Goal: Information Seeking & Learning: Find specific fact

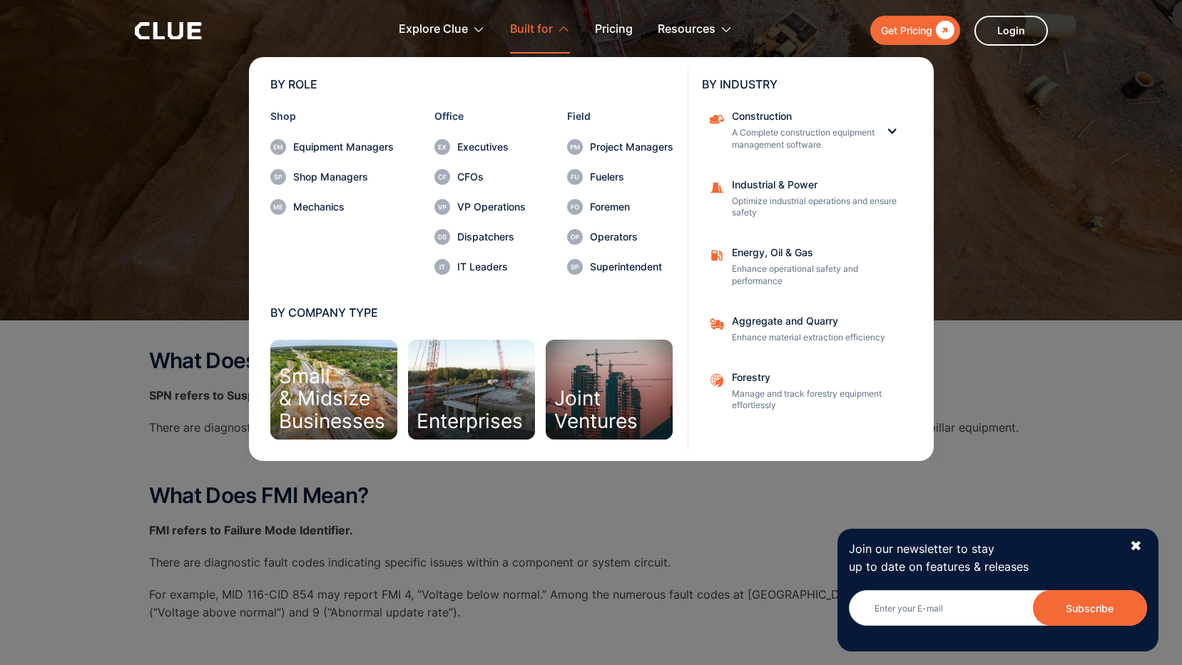
click at [165, 134] on nav "BY ROLE Shop Equipment Managers Shop Managers Mechanics Office Executives CFOs …" at bounding box center [591, 257] width 913 height 407
click at [986, 131] on nav "BY ROLE Shop Equipment Managers Shop Managers Mechanics Office Executives CFOs …" at bounding box center [591, 257] width 913 height 407
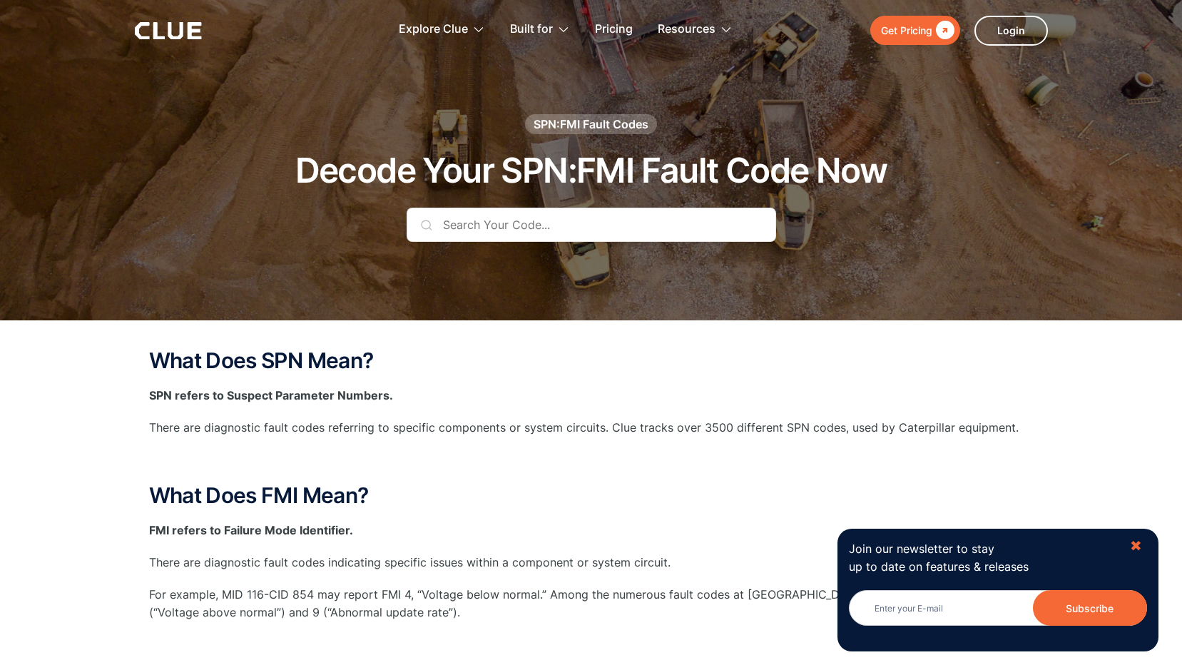
click at [1135, 546] on div "✖" at bounding box center [1136, 546] width 12 height 18
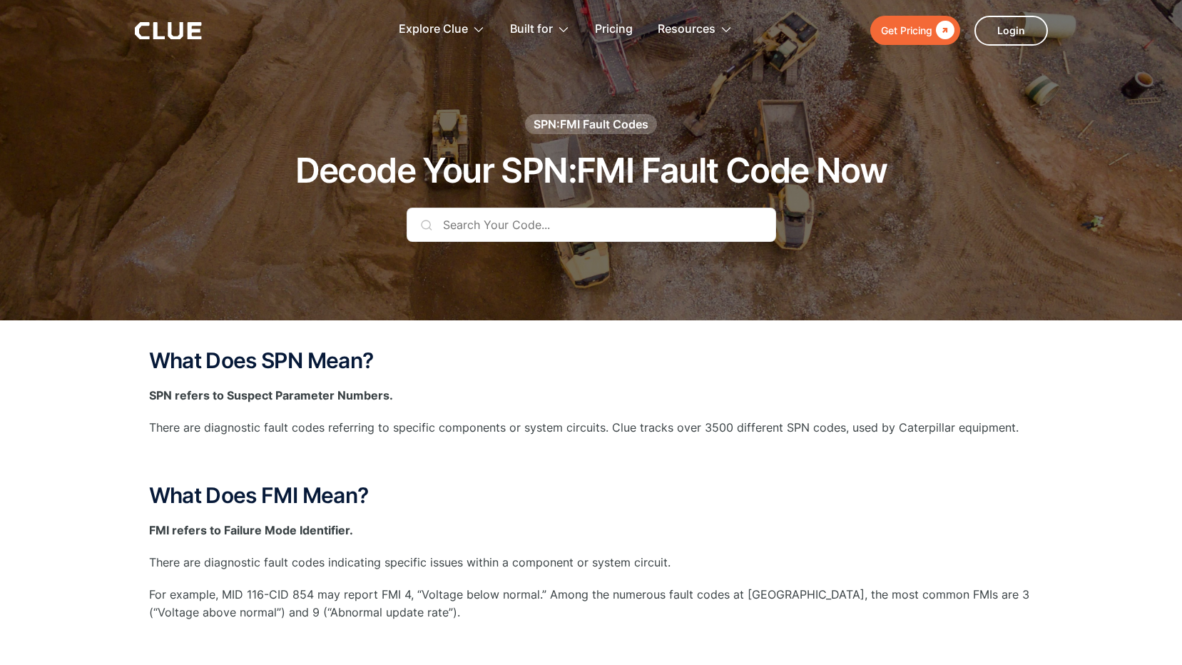
click at [503, 225] on input "text" at bounding box center [592, 225] width 370 height 34
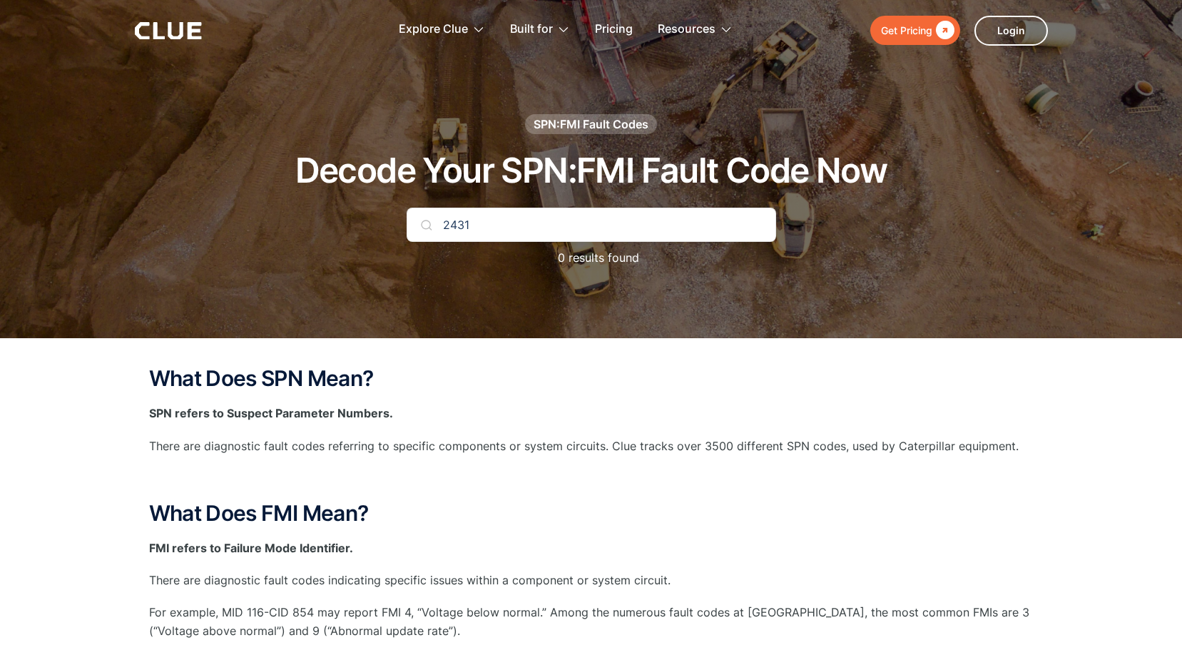
click at [419, 225] on input "2431" at bounding box center [592, 225] width 370 height 34
type input "2431"
click at [424, 225] on img at bounding box center [426, 224] width 11 height 11
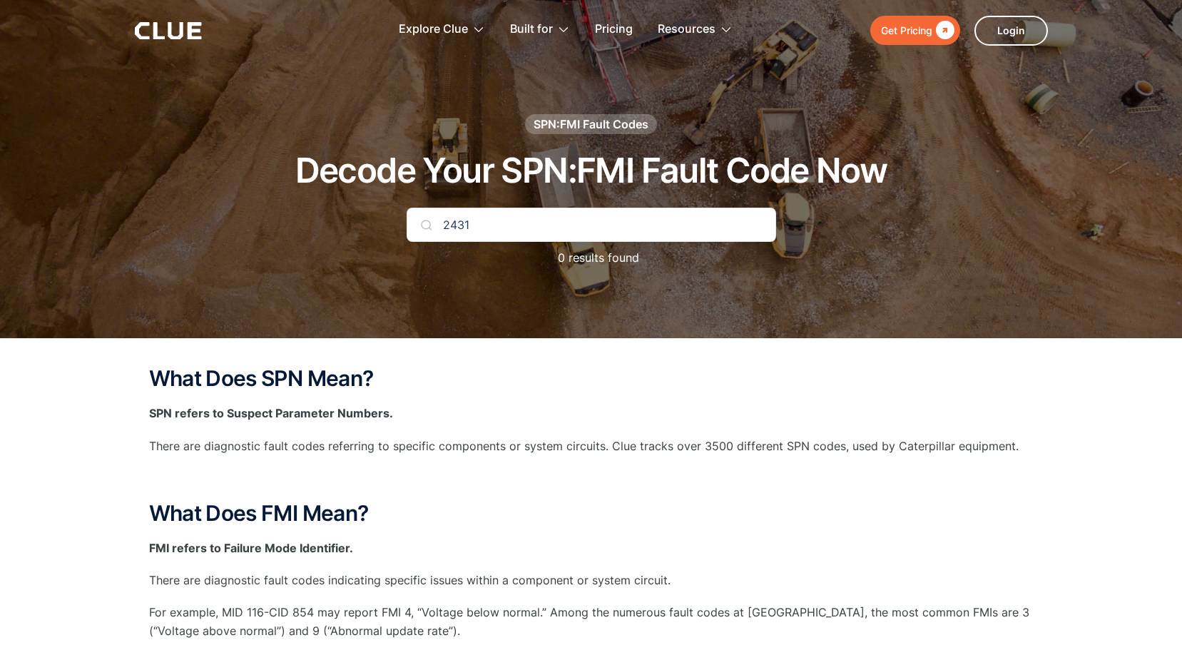
click at [424, 225] on img at bounding box center [426, 224] width 11 height 11
click at [421, 223] on img at bounding box center [426, 224] width 11 height 11
click at [425, 224] on img at bounding box center [426, 224] width 11 height 11
click at [606, 122] on div "SPN:FMI Fault Codes" at bounding box center [591, 124] width 115 height 16
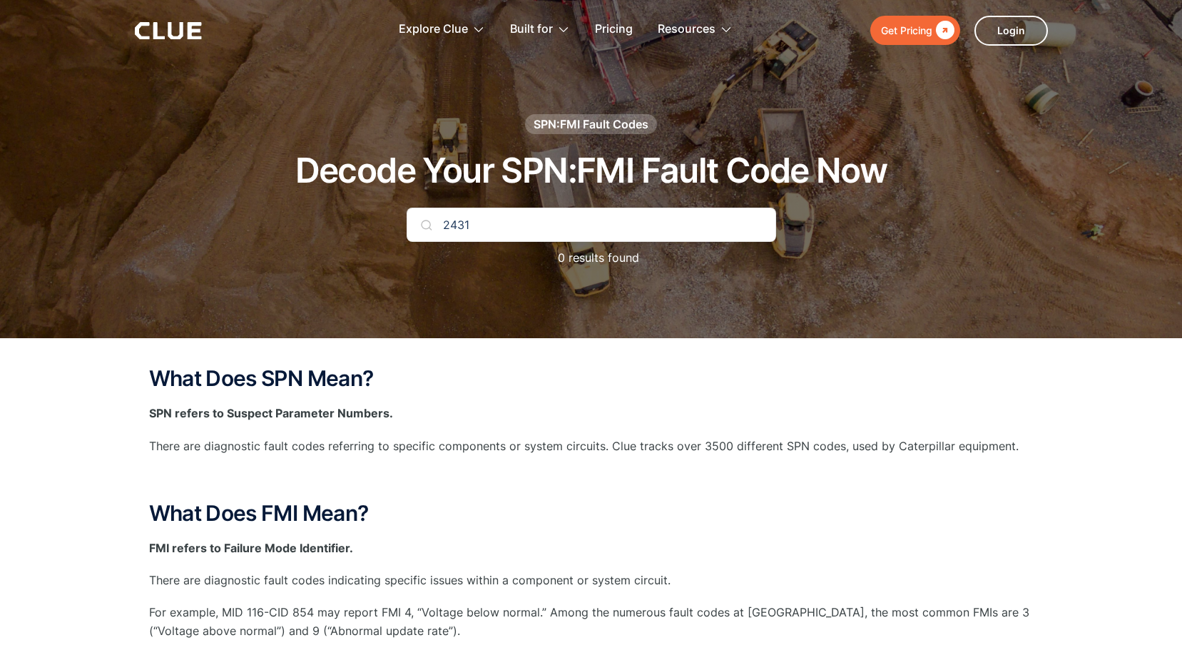
drag, startPoint x: 490, startPoint y: 226, endPoint x: 311, endPoint y: 245, distance: 180.1
click at [344, 245] on div "SPN:FMI Fault Codes Decode Your SPN:FMI Fault Code Now 2431 0 results found" at bounding box center [591, 197] width 842 height 167
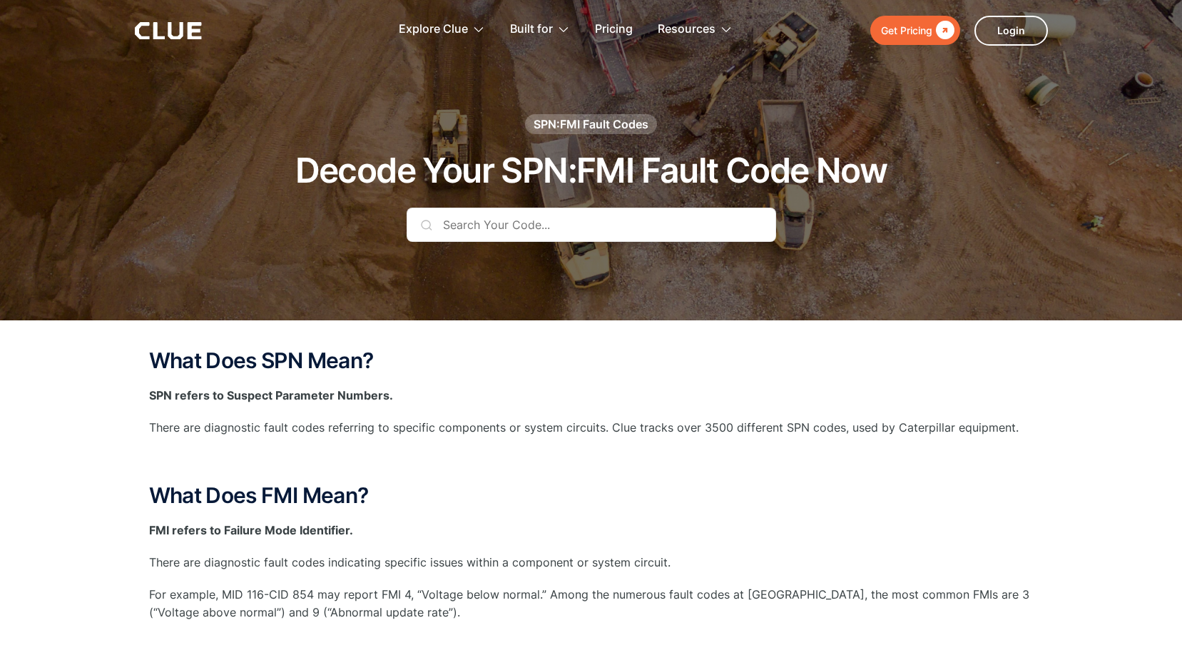
click at [453, 225] on input "text" at bounding box center [592, 225] width 370 height 34
click at [479, 224] on input "text" at bounding box center [592, 225] width 370 height 34
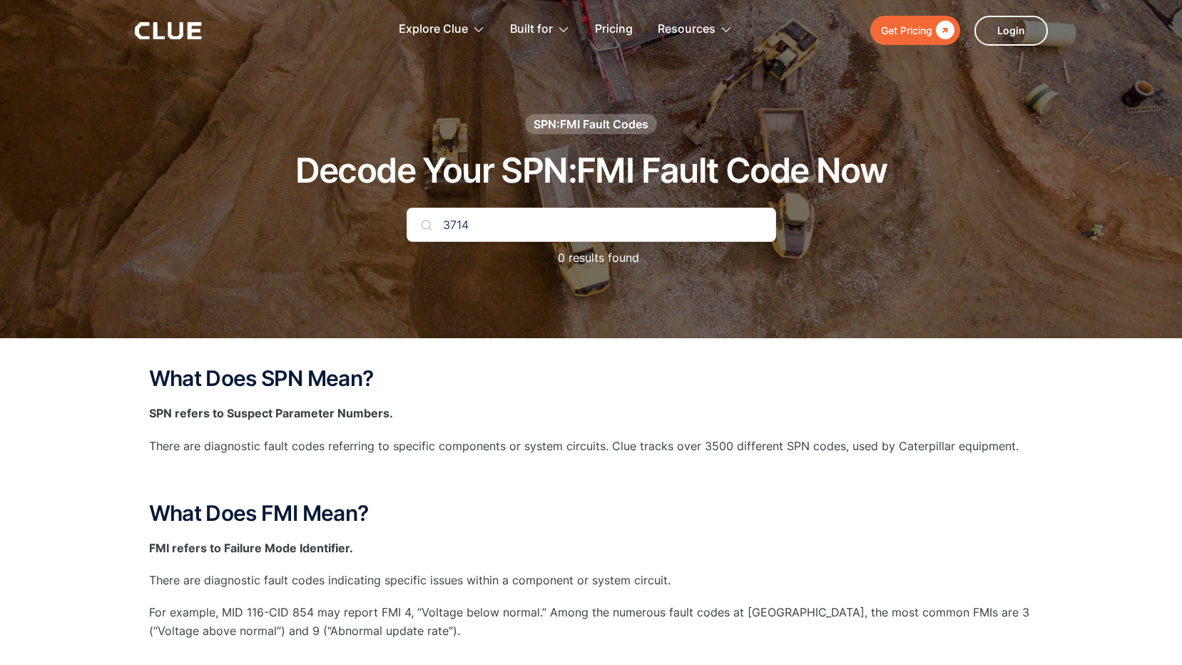
type input "3714"
click at [423, 225] on img at bounding box center [426, 224] width 11 height 11
click at [426, 223] on img at bounding box center [426, 224] width 11 height 11
click at [427, 224] on img at bounding box center [426, 224] width 11 height 11
click at [427, 225] on img at bounding box center [426, 224] width 11 height 11
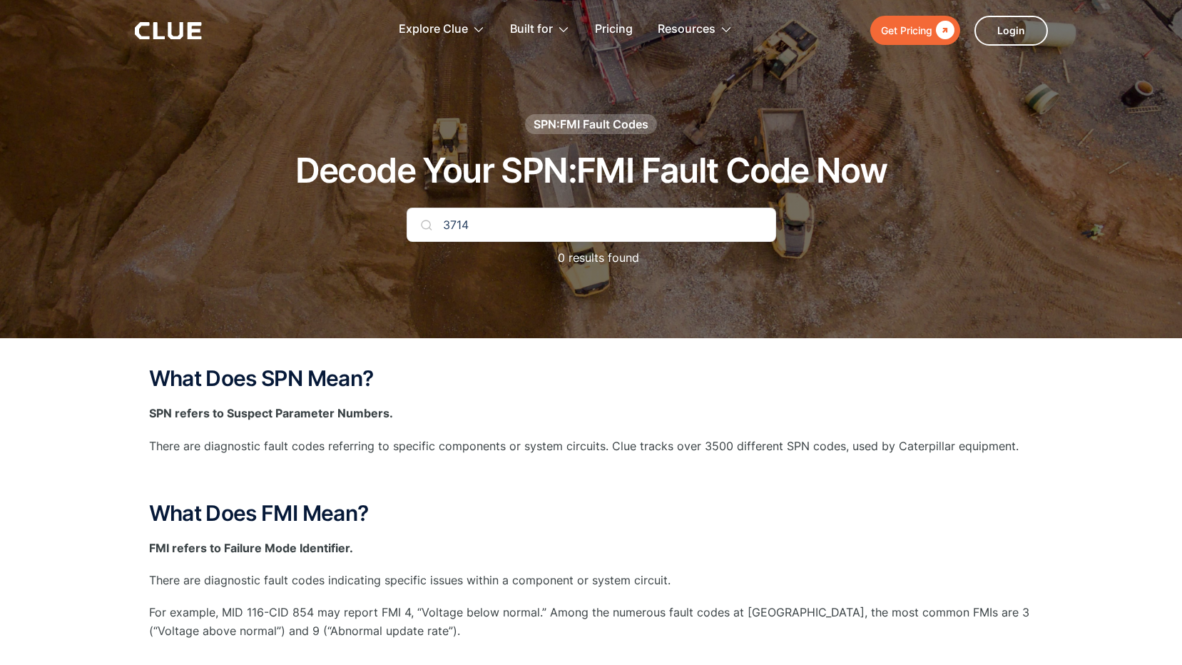
click at [427, 225] on img at bounding box center [426, 224] width 11 height 11
click at [429, 228] on img at bounding box center [426, 224] width 11 height 11
click at [582, 124] on div "SPN:FMI Fault Codes" at bounding box center [591, 124] width 115 height 16
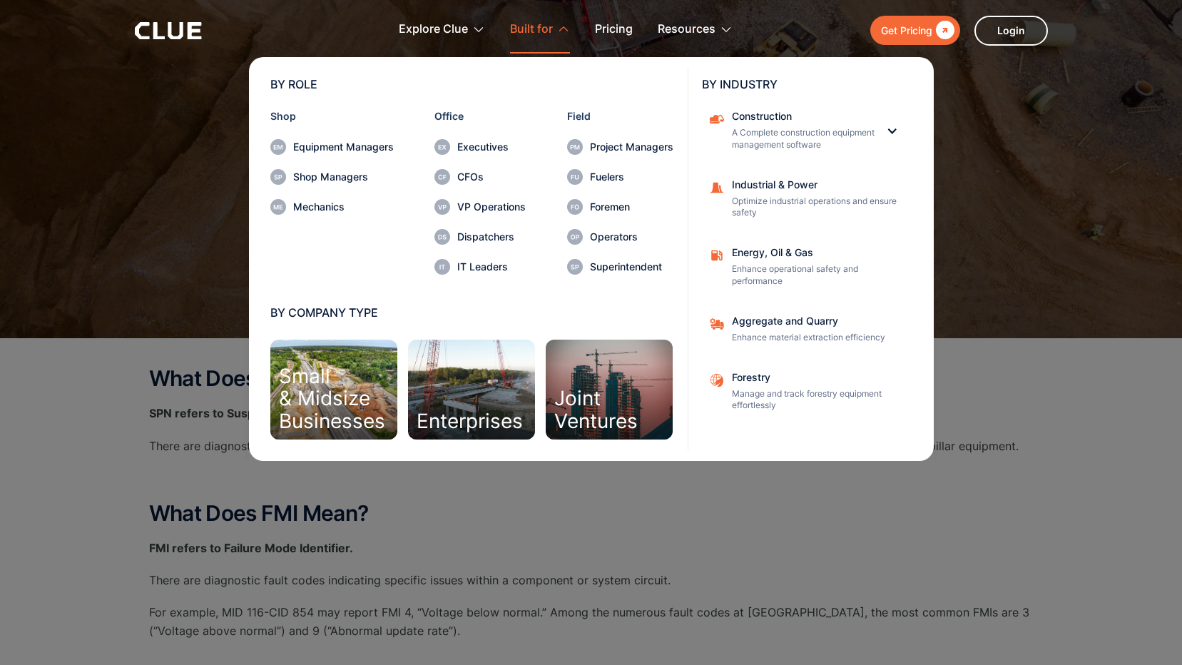
click at [184, 169] on nav "BY ROLE Shop Equipment Managers Shop Managers Mechanics Office Executives CFOs …" at bounding box center [591, 257] width 913 height 407
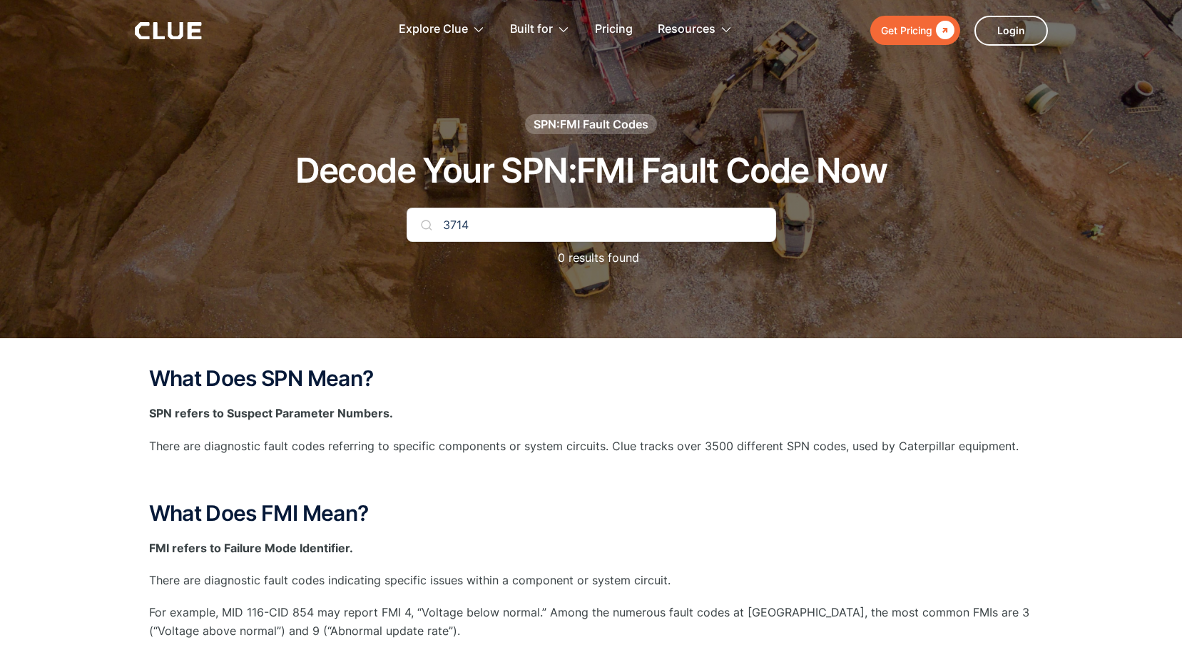
drag, startPoint x: 474, startPoint y: 224, endPoint x: 275, endPoint y: 225, distance: 199.7
click at [287, 228] on div "SPN:FMI Fault Codes Decode Your SPN:FMI Fault Code Now 3714 0 results found" at bounding box center [591, 197] width 842 height 167
type input "SPN 3714"
click at [424, 222] on img at bounding box center [426, 224] width 11 height 11
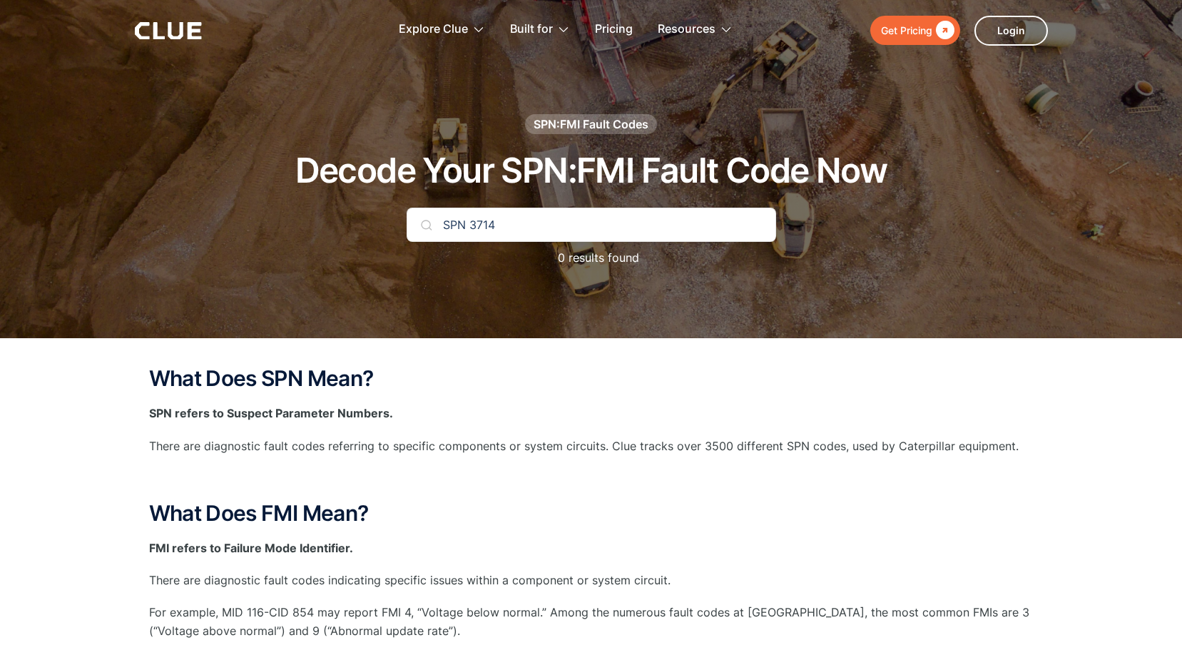
click at [424, 222] on img at bounding box center [426, 224] width 11 height 11
click at [423, 222] on img at bounding box center [426, 224] width 11 height 11
click at [422, 222] on img at bounding box center [426, 224] width 11 height 11
click at [419, 222] on input "SPN 3714" at bounding box center [592, 225] width 370 height 34
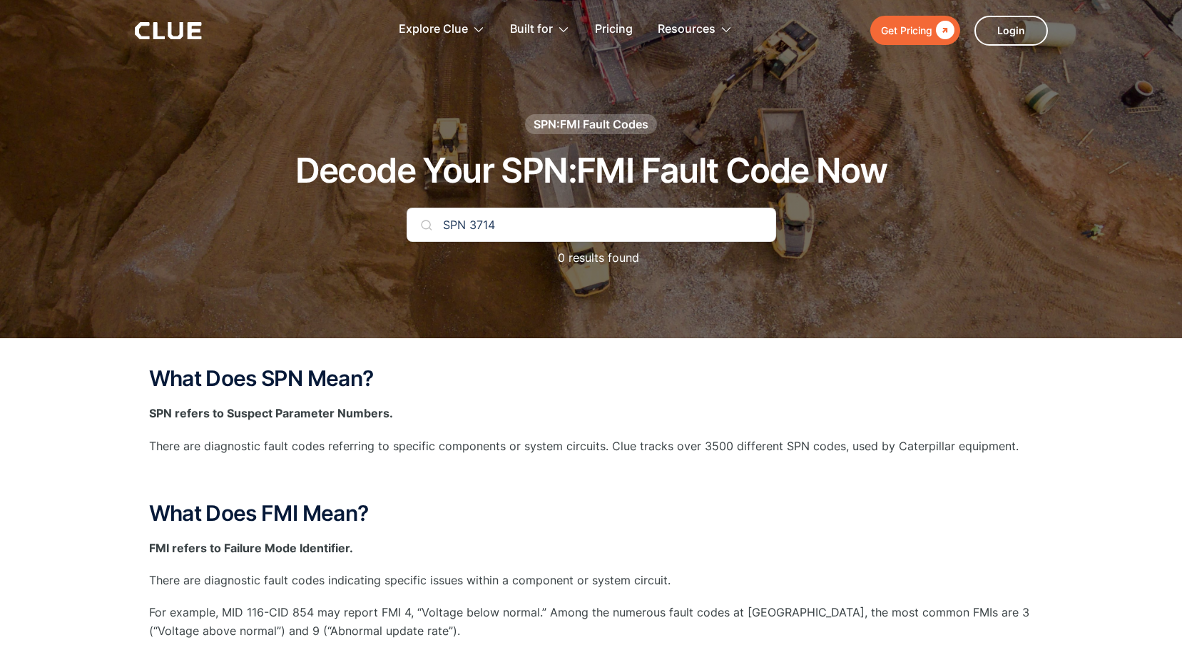
click at [419, 222] on input "SPN 3714" at bounding box center [592, 225] width 370 height 34
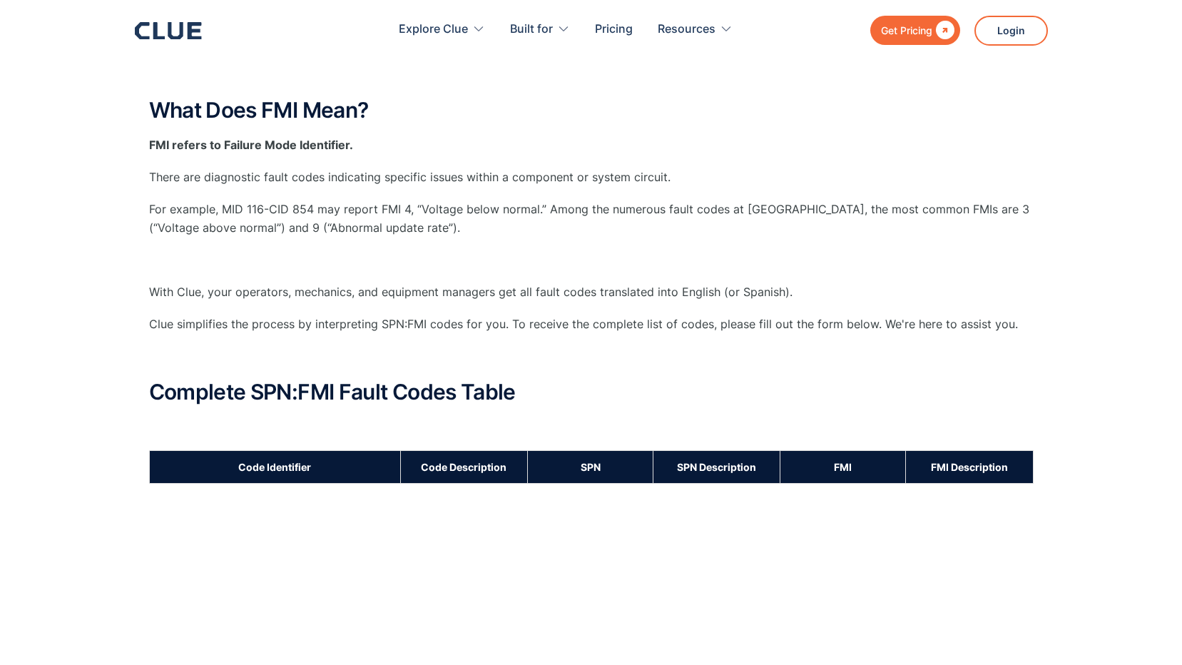
scroll to position [428, 0]
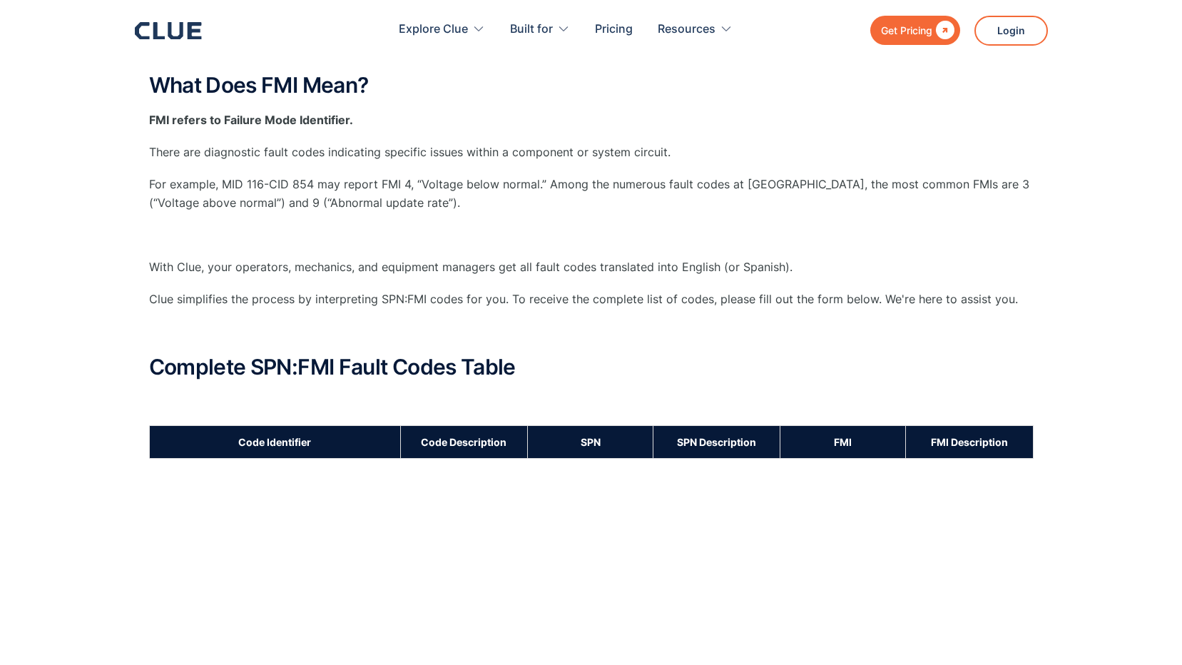
click at [288, 442] on th "Code Identifier" at bounding box center [274, 441] width 251 height 33
click at [332, 442] on th "Code Identifier" at bounding box center [274, 441] width 251 height 33
click at [450, 440] on th "Code Description" at bounding box center [463, 441] width 127 height 33
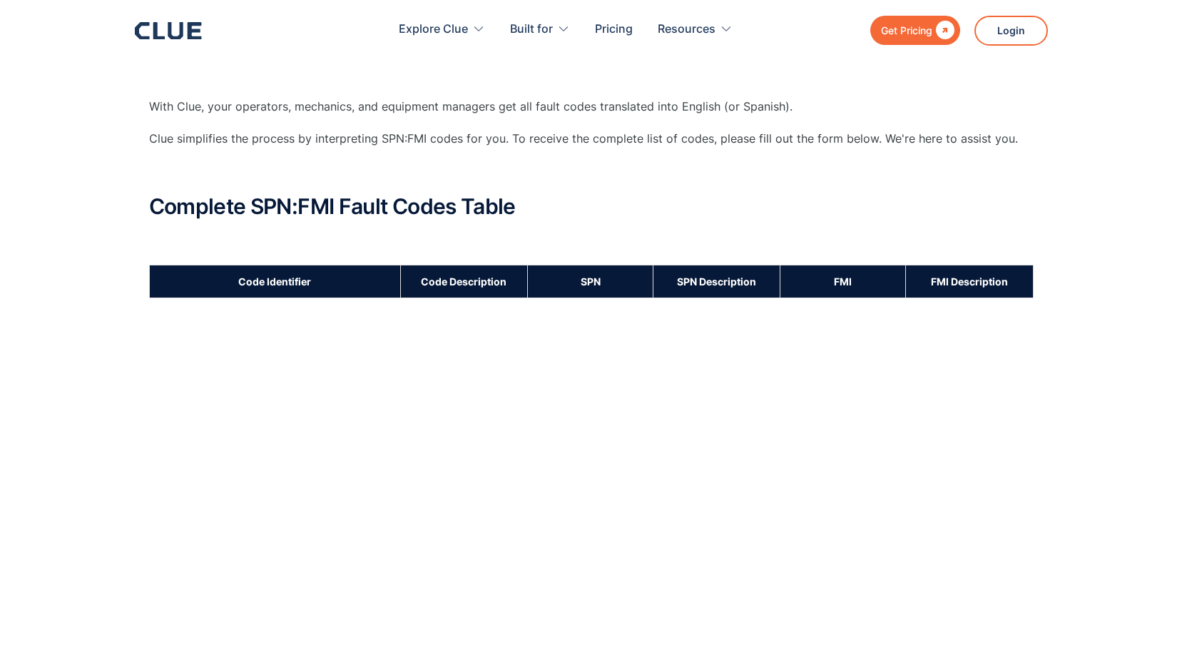
scroll to position [642, 0]
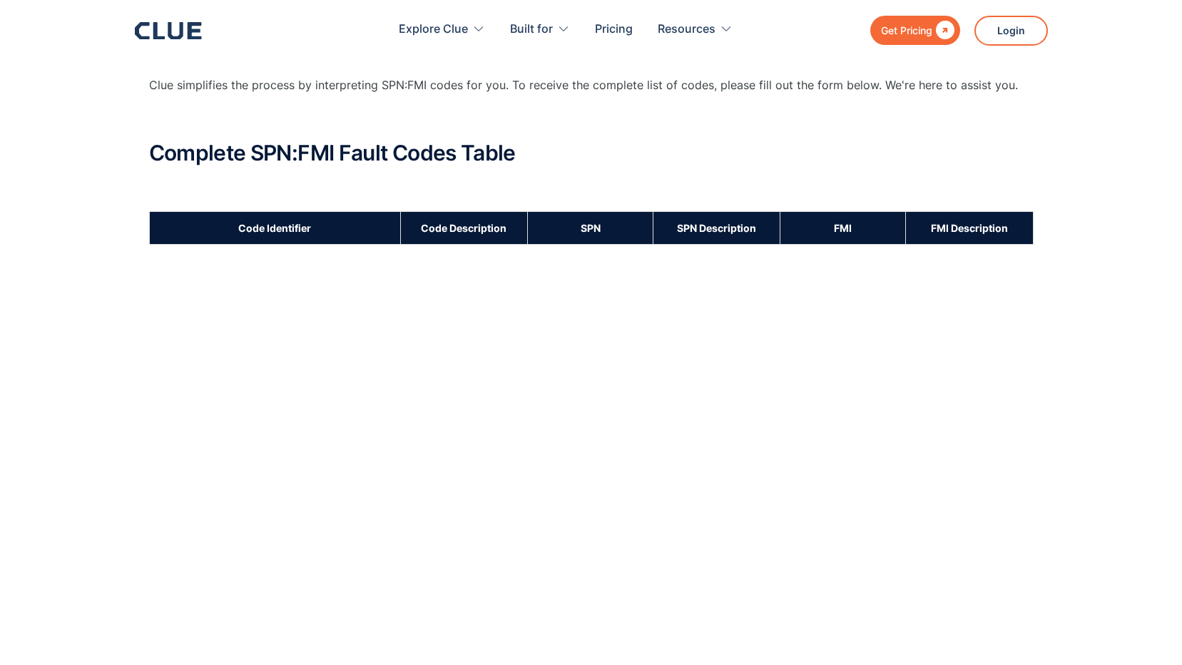
click at [830, 229] on th "FMI" at bounding box center [843, 227] width 126 height 33
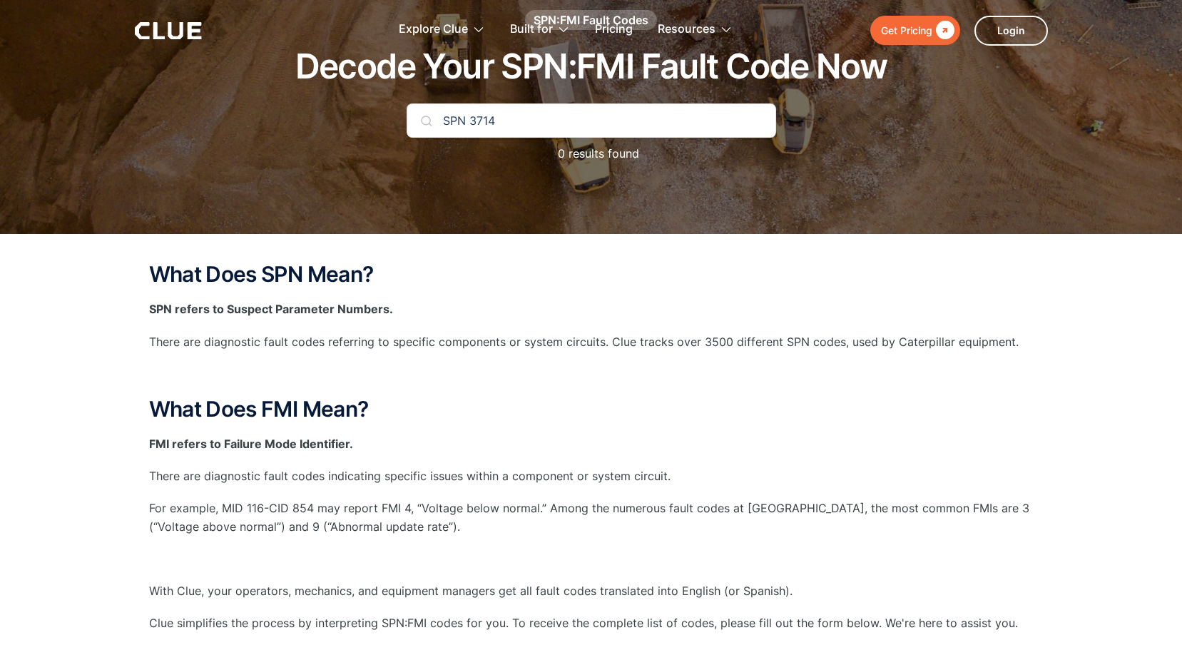
scroll to position [0, 0]
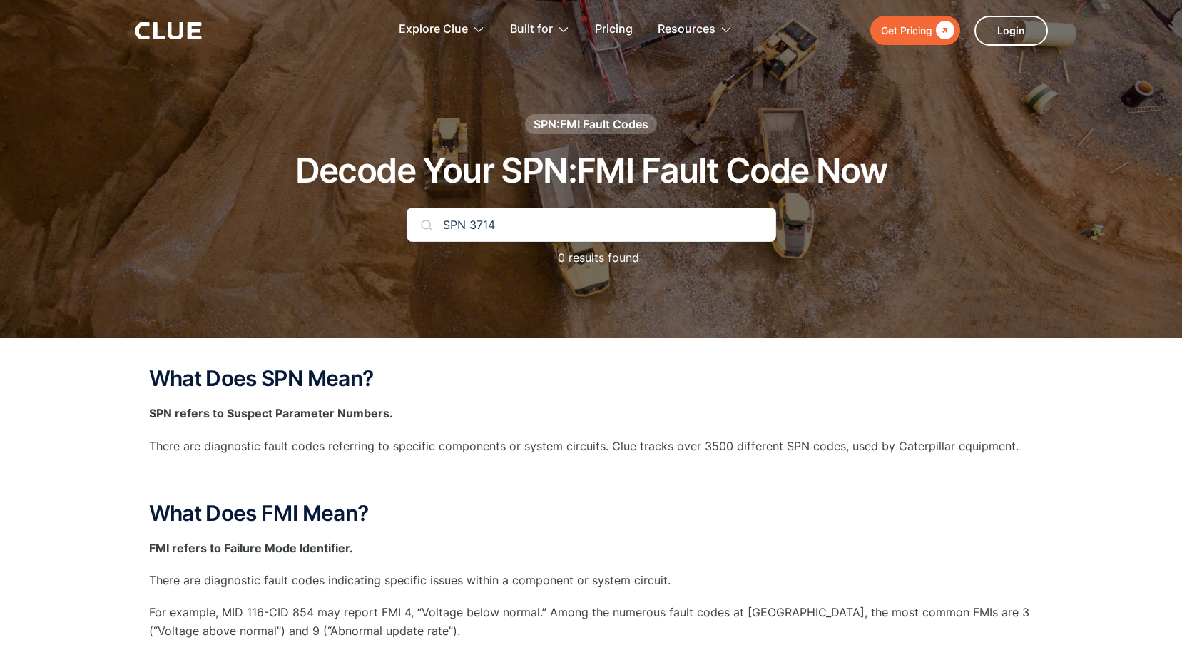
drag, startPoint x: 504, startPoint y: 225, endPoint x: 254, endPoint y: 240, distance: 250.9
click at [282, 238] on div "SPN:FMI Fault Codes Decode Your SPN:FMI Fault Code Now SPN 3714 0 results found" at bounding box center [591, 197] width 842 height 167
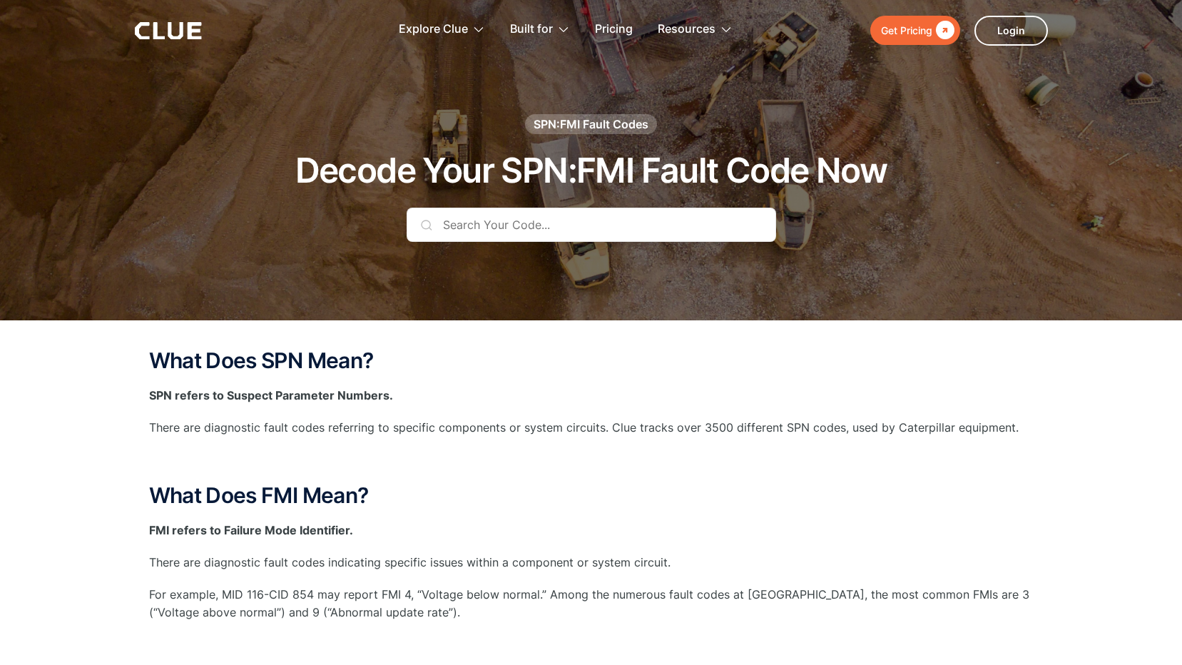
click at [479, 230] on input "text" at bounding box center [592, 225] width 370 height 34
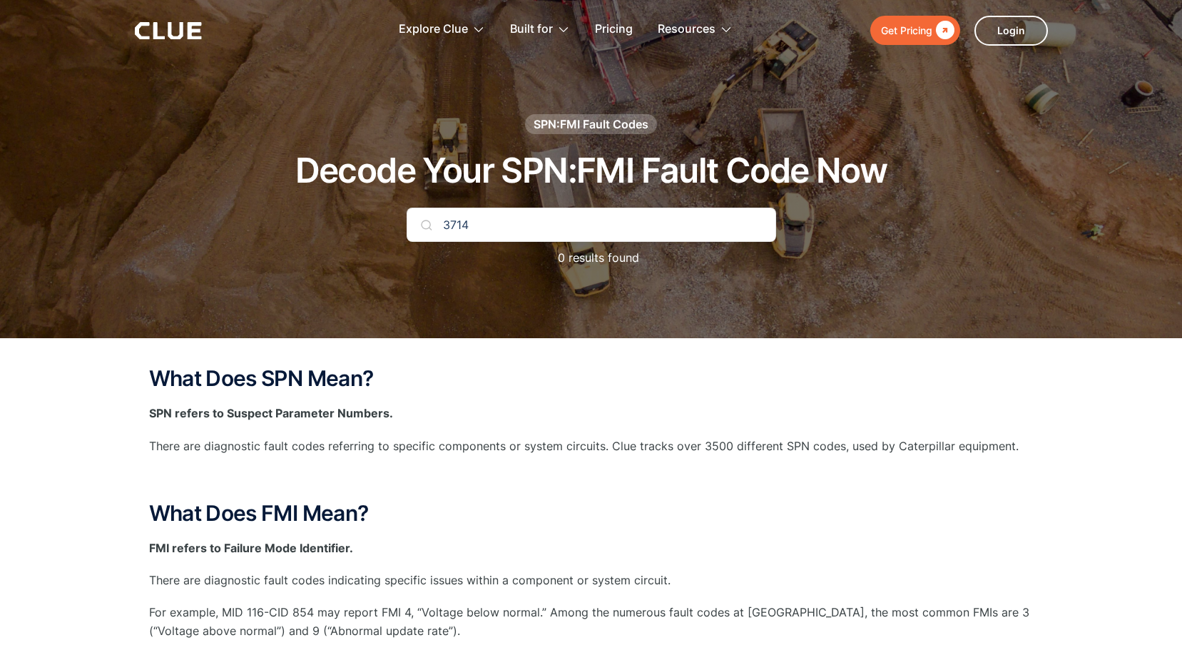
click at [427, 223] on img at bounding box center [426, 224] width 11 height 11
drag, startPoint x: 469, startPoint y: 198, endPoint x: 468, endPoint y: 187, distance: 10.7
click at [468, 187] on div "SPN:FMI Fault Codes Decode Your SPN:FMI Fault Code Now 3714 0 results found" at bounding box center [591, 197] width 842 height 167
type input "3741"
click at [426, 225] on img at bounding box center [426, 224] width 11 height 11
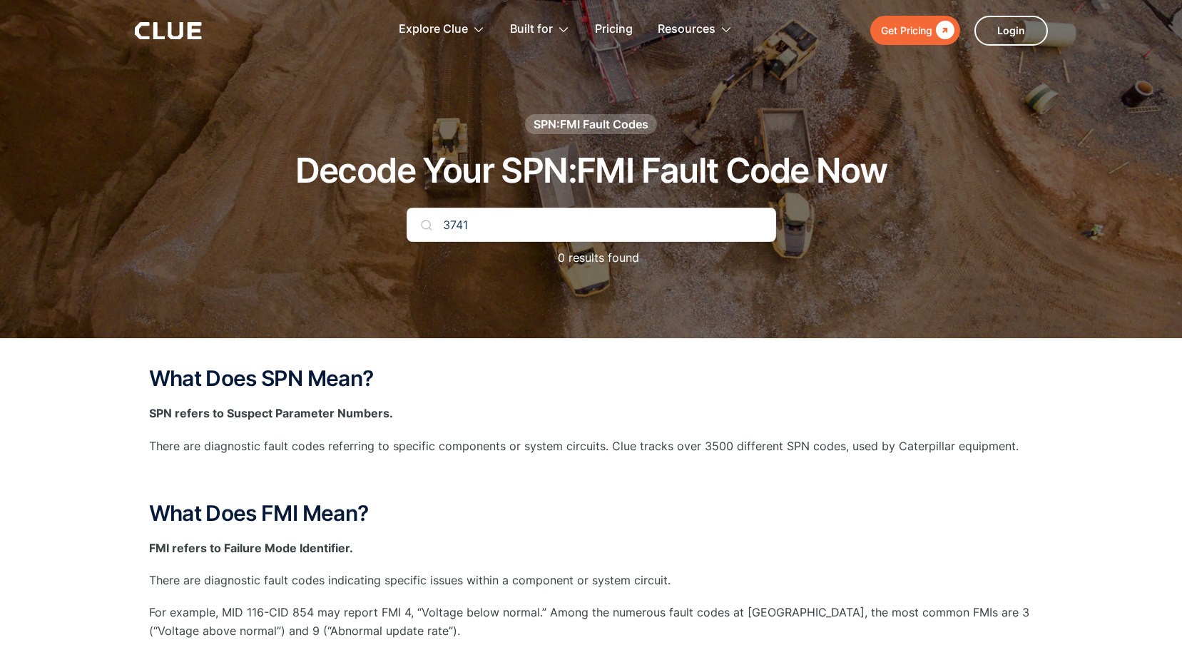
drag, startPoint x: 469, startPoint y: 224, endPoint x: 246, endPoint y: 226, distance: 223.3
click at [246, 226] on div "SPN:FMI Fault Codes Decode Your SPN:FMI Fault Code Now 3741 0 results found" at bounding box center [591, 197] width 842 height 167
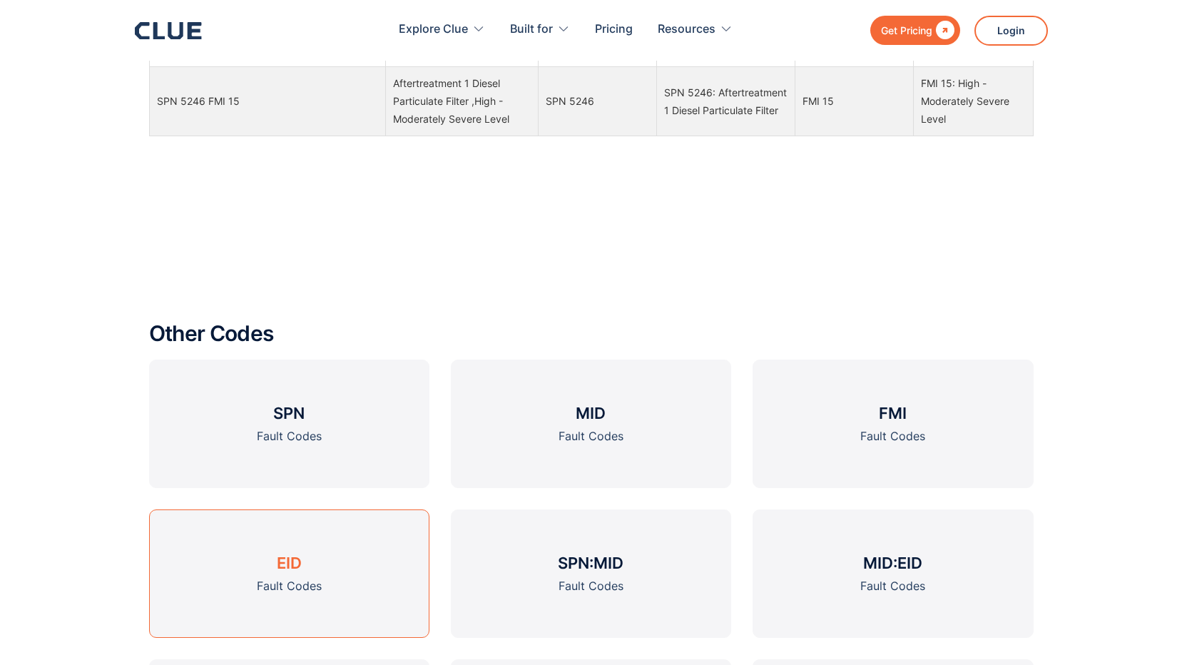
scroll to position [1712, 0]
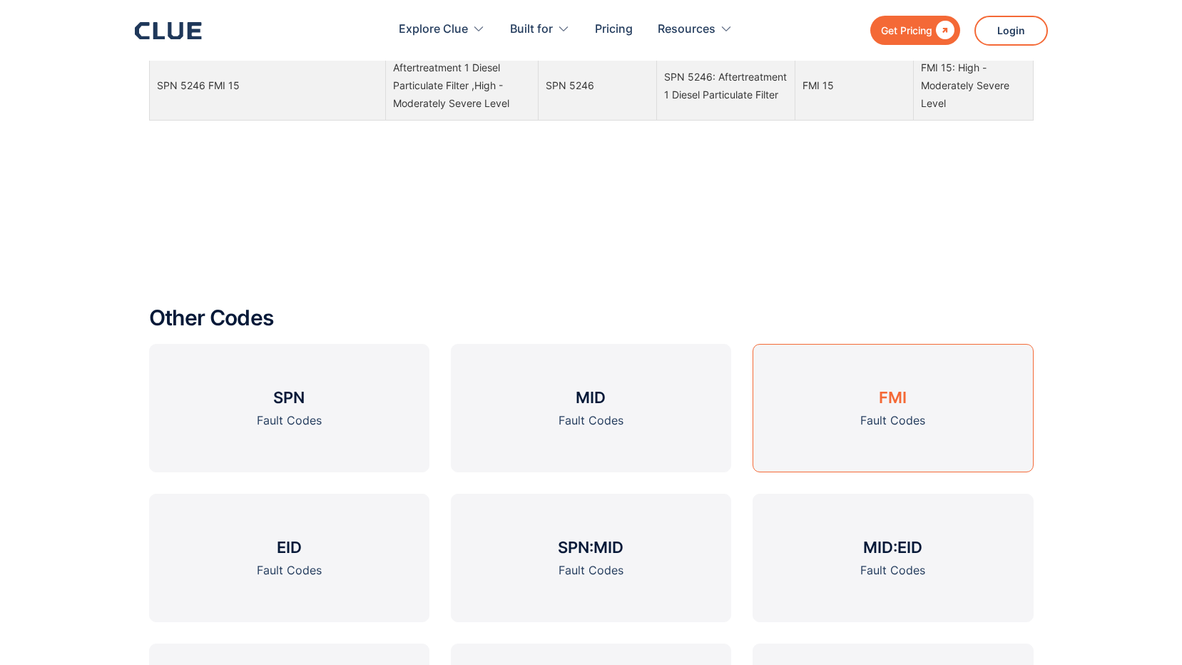
click at [897, 405] on h3 "FMI" at bounding box center [893, 397] width 28 height 21
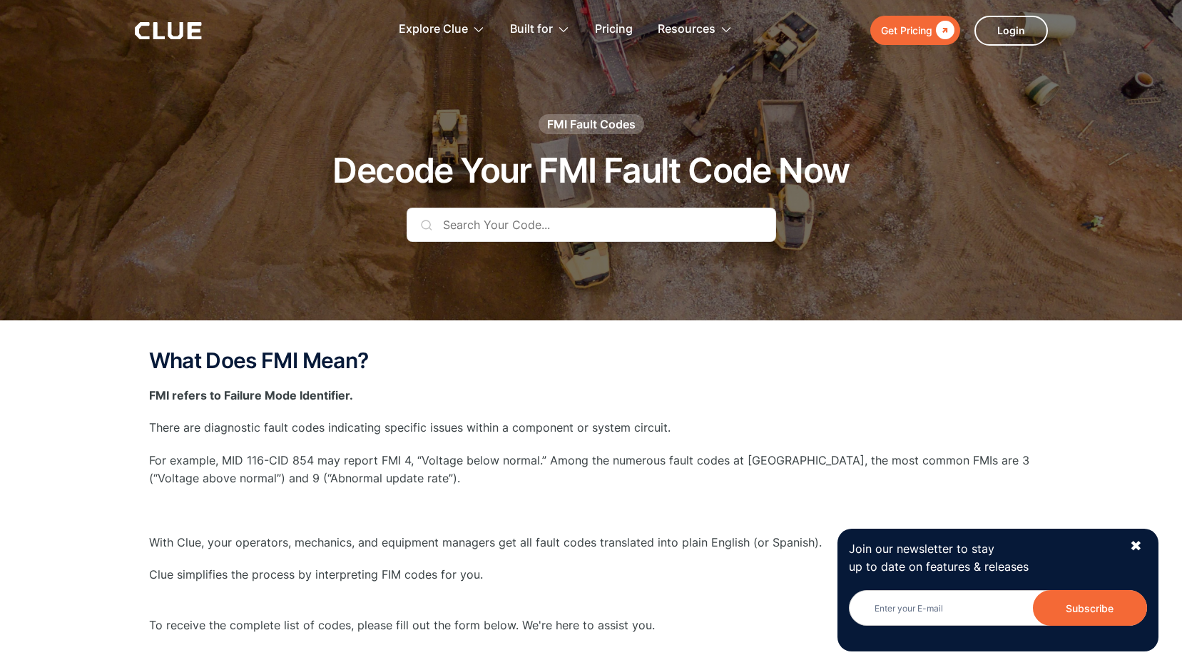
click at [527, 225] on input "text" at bounding box center [592, 225] width 370 height 34
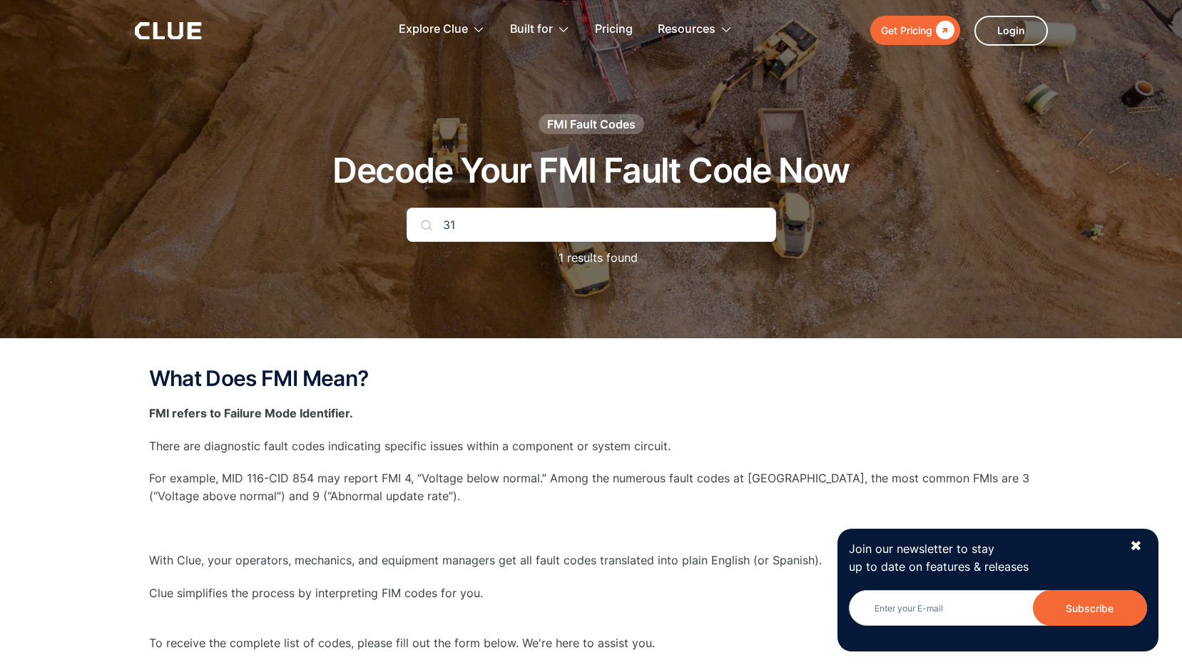
type input "31"
click at [425, 227] on img at bounding box center [426, 224] width 11 height 11
drag, startPoint x: 462, startPoint y: 223, endPoint x: 390, endPoint y: 245, distance: 74.5
click at [402, 234] on div "FMI Fault Codes Decode Your FMI Fault Code Now 31 1 results found" at bounding box center [591, 197] width 842 height 167
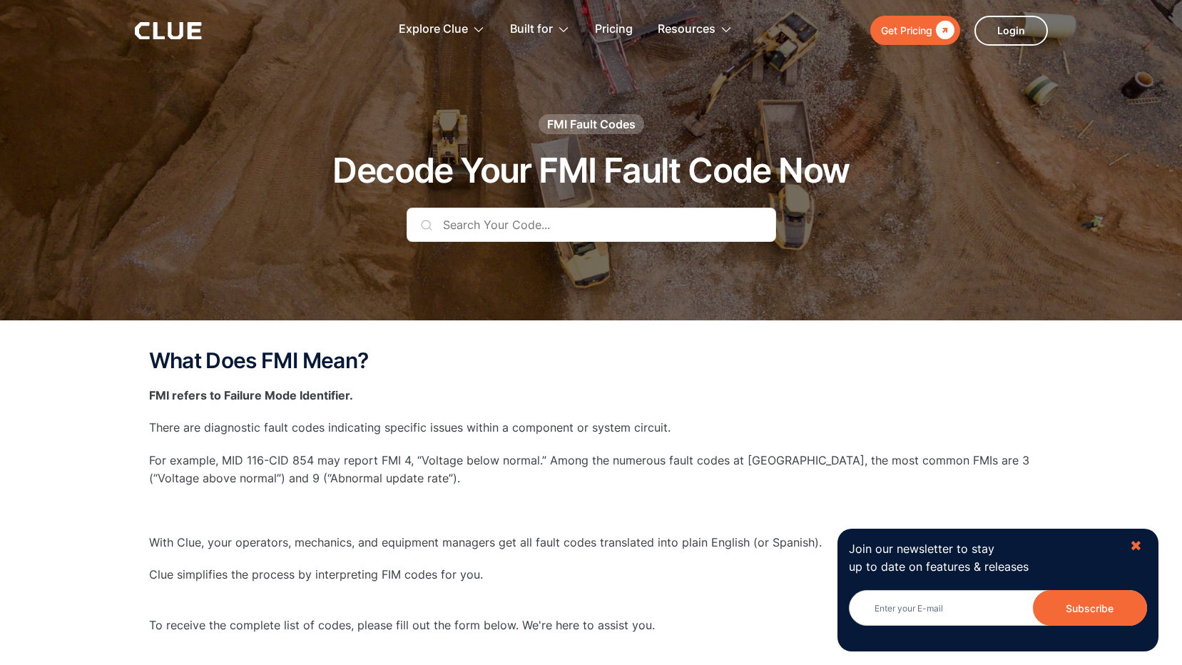
click at [1134, 546] on div "✖" at bounding box center [1136, 546] width 12 height 18
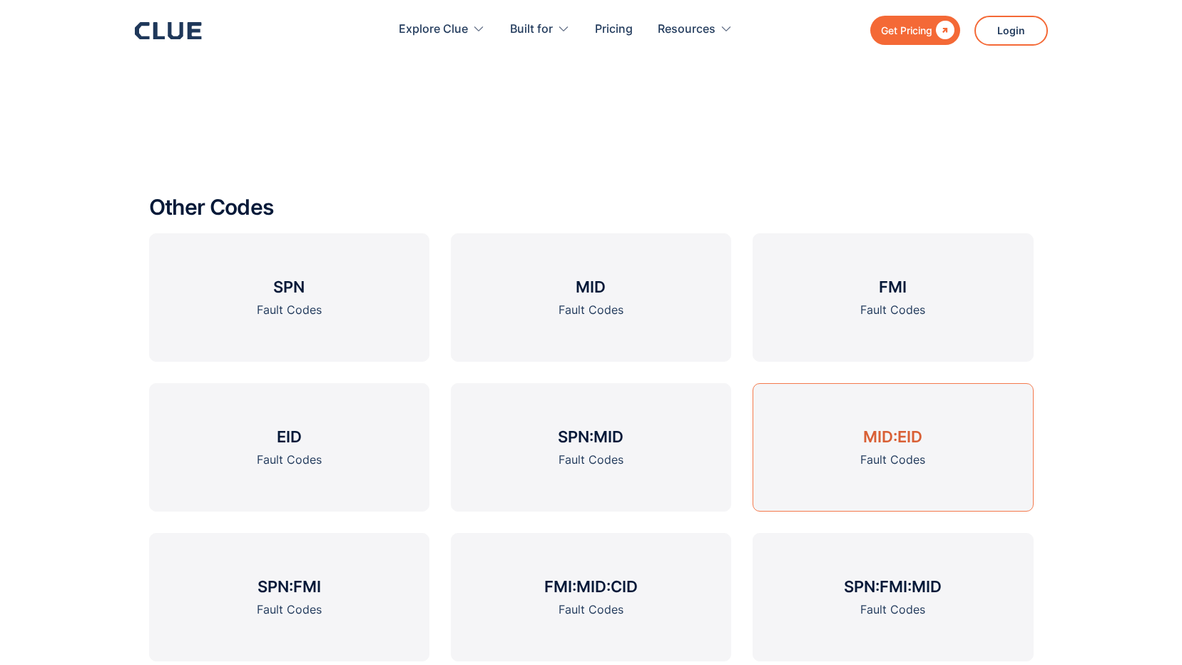
scroll to position [1855, 0]
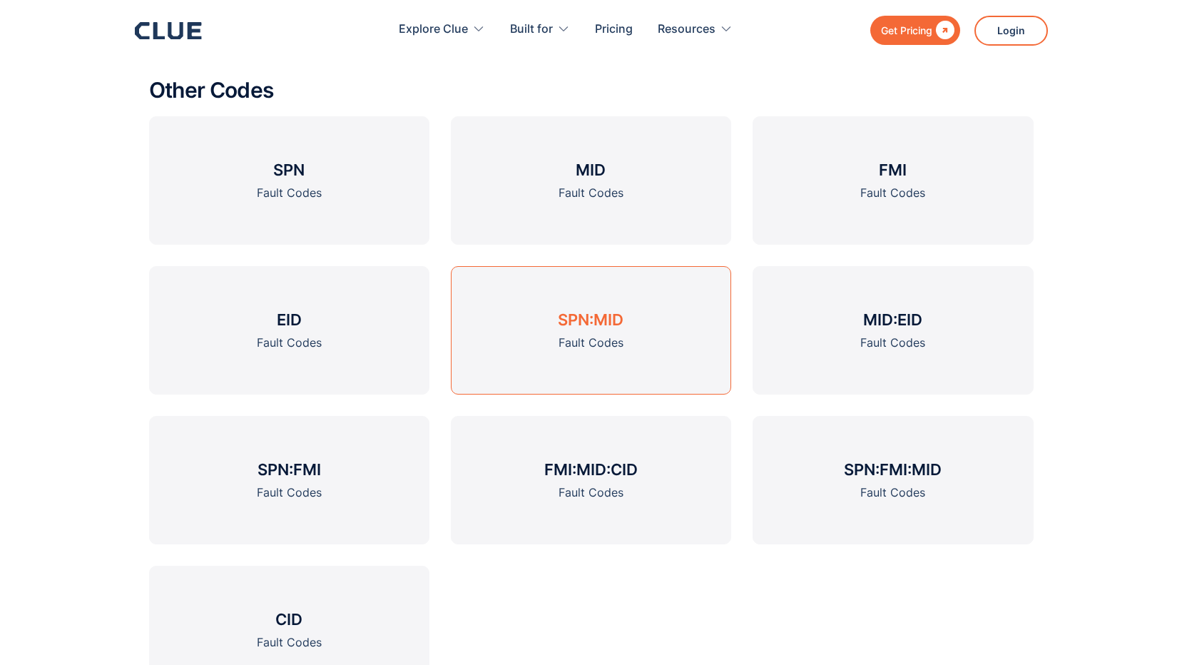
click at [600, 340] on div "Fault Codes" at bounding box center [591, 343] width 65 height 18
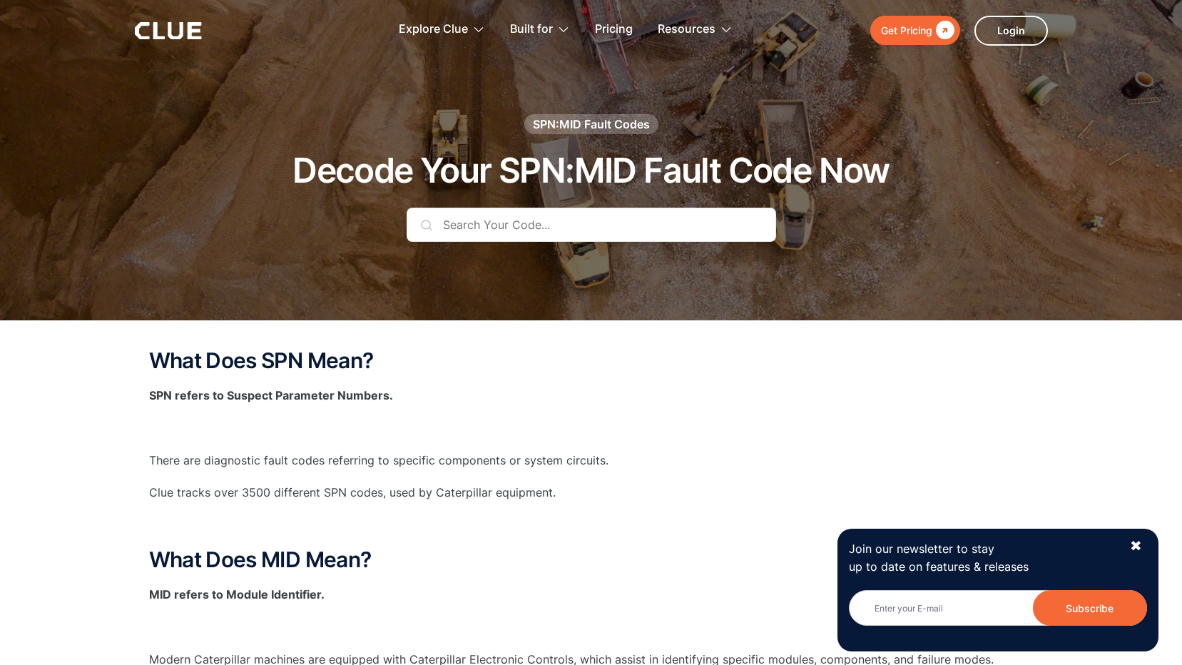
drag, startPoint x: 543, startPoint y: 226, endPoint x: 479, endPoint y: 221, distance: 64.4
click at [479, 221] on input "text" at bounding box center [592, 225] width 370 height 34
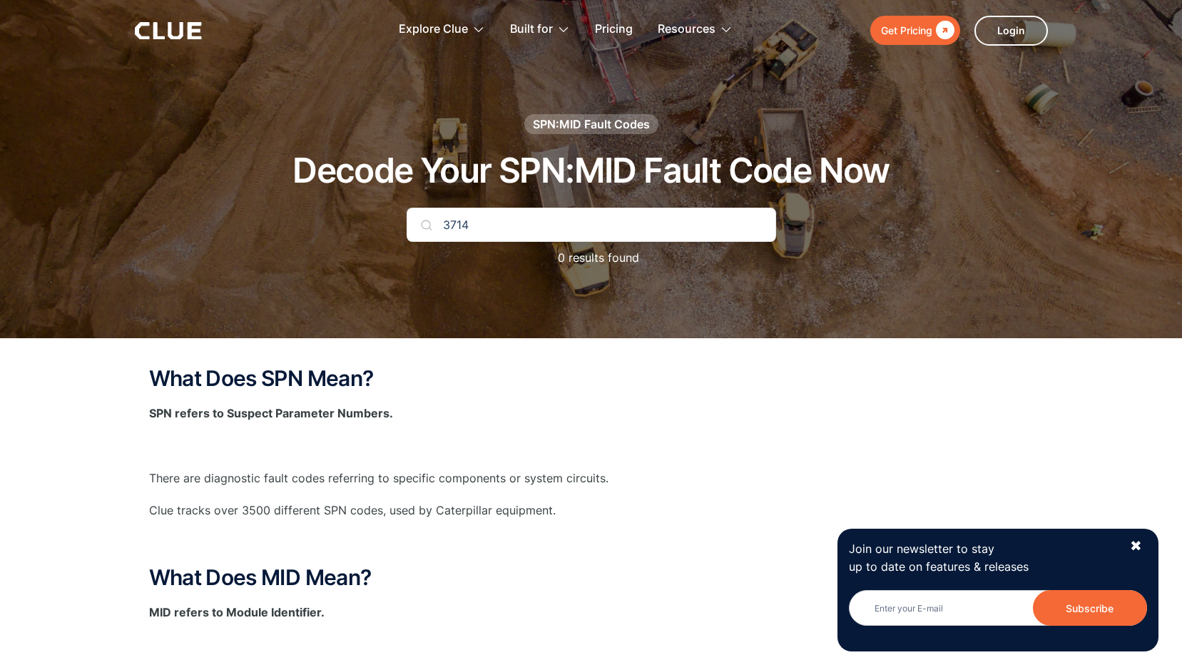
type input "3714"
click at [428, 227] on img at bounding box center [426, 224] width 11 height 11
click at [586, 127] on div "SPN:MID Fault Codes" at bounding box center [591, 124] width 117 height 16
click at [606, 126] on div "SPN:MID Fault Codes" at bounding box center [591, 124] width 117 height 16
click at [576, 121] on div "SPN:MID Fault Codes" at bounding box center [591, 124] width 117 height 16
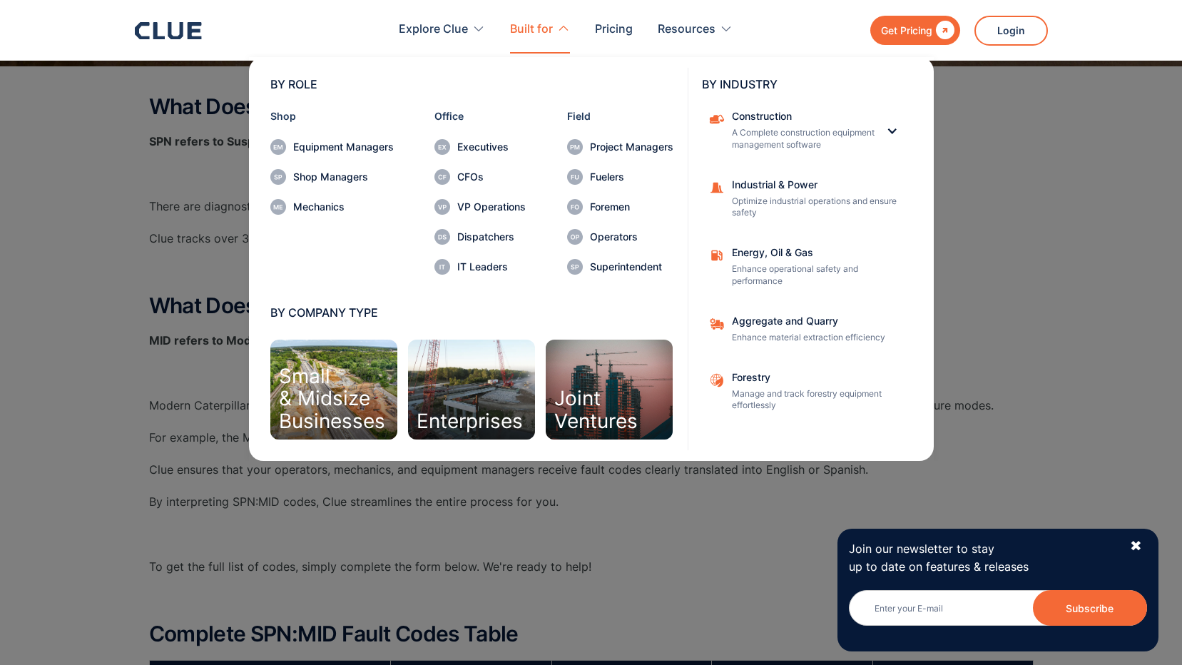
scroll to position [357, 0]
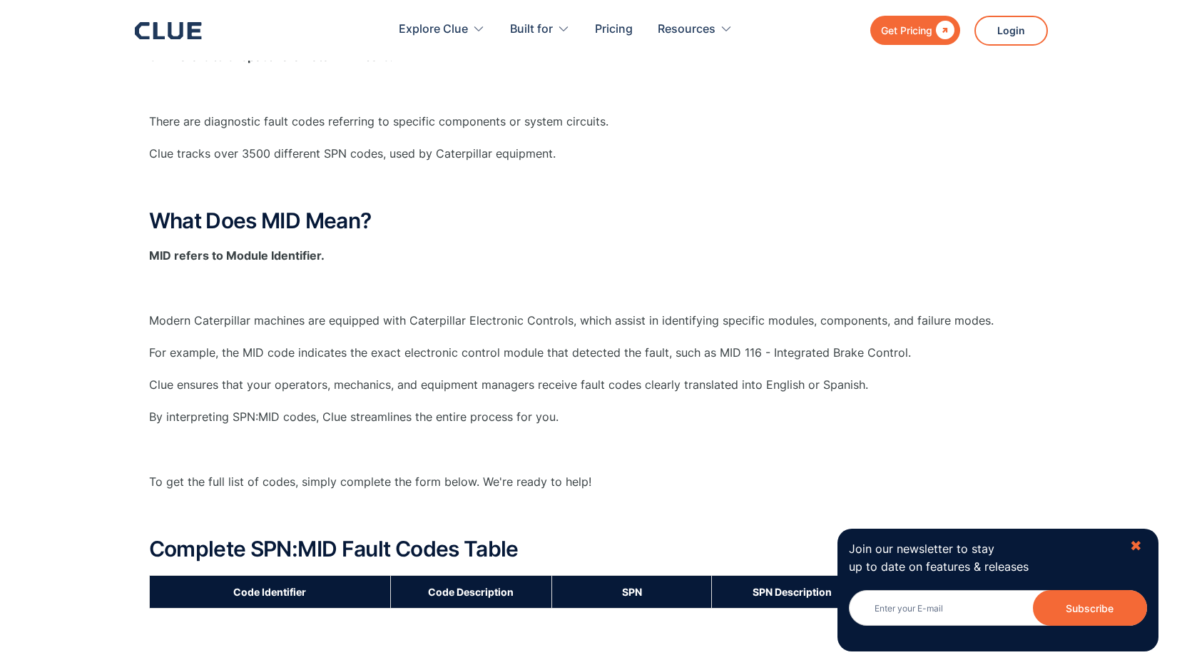
click at [1136, 546] on div "✖" at bounding box center [1136, 546] width 12 height 18
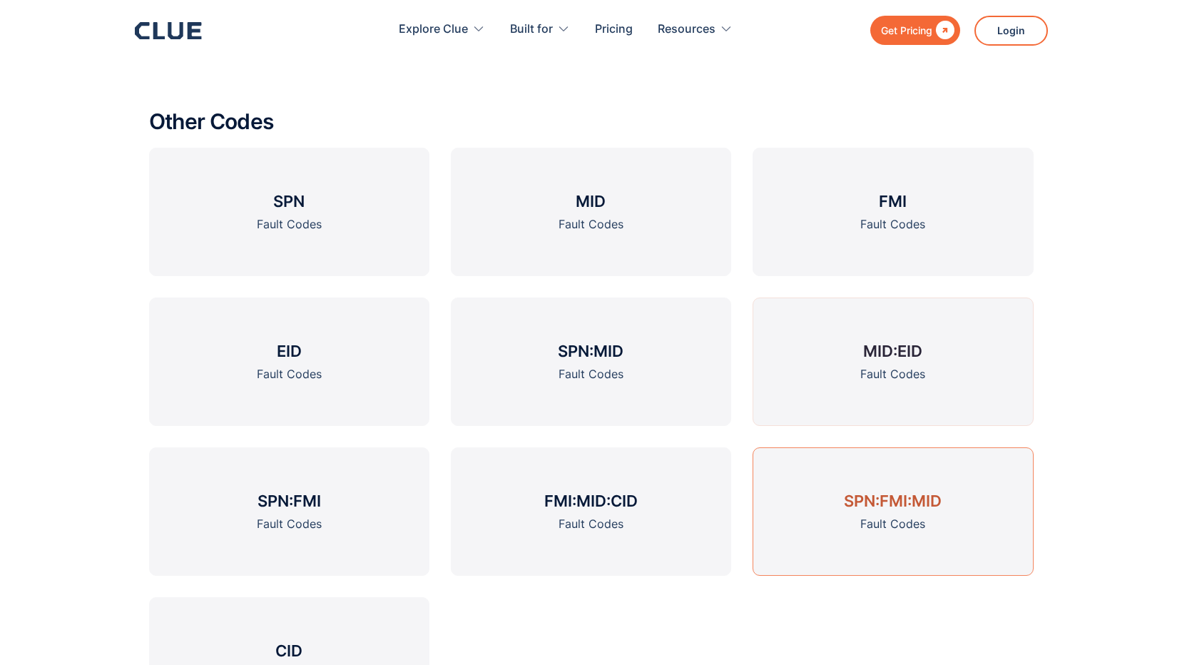
scroll to position [1926, 0]
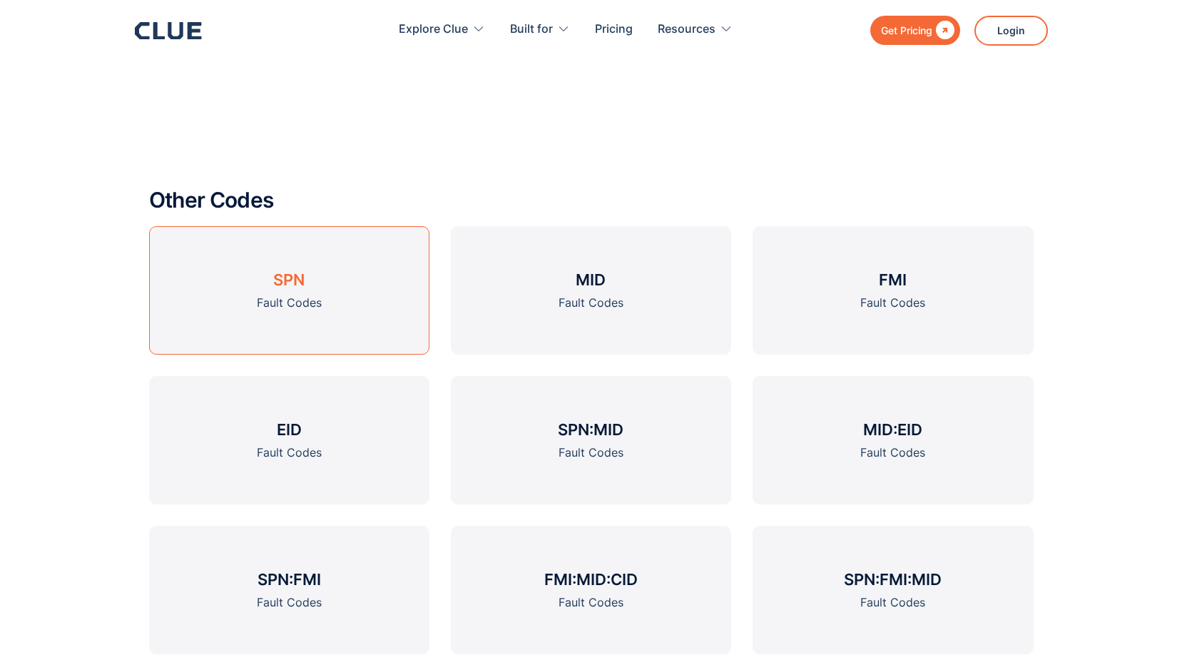
click at [288, 289] on h3 "SPN" at bounding box center [288, 279] width 31 height 21
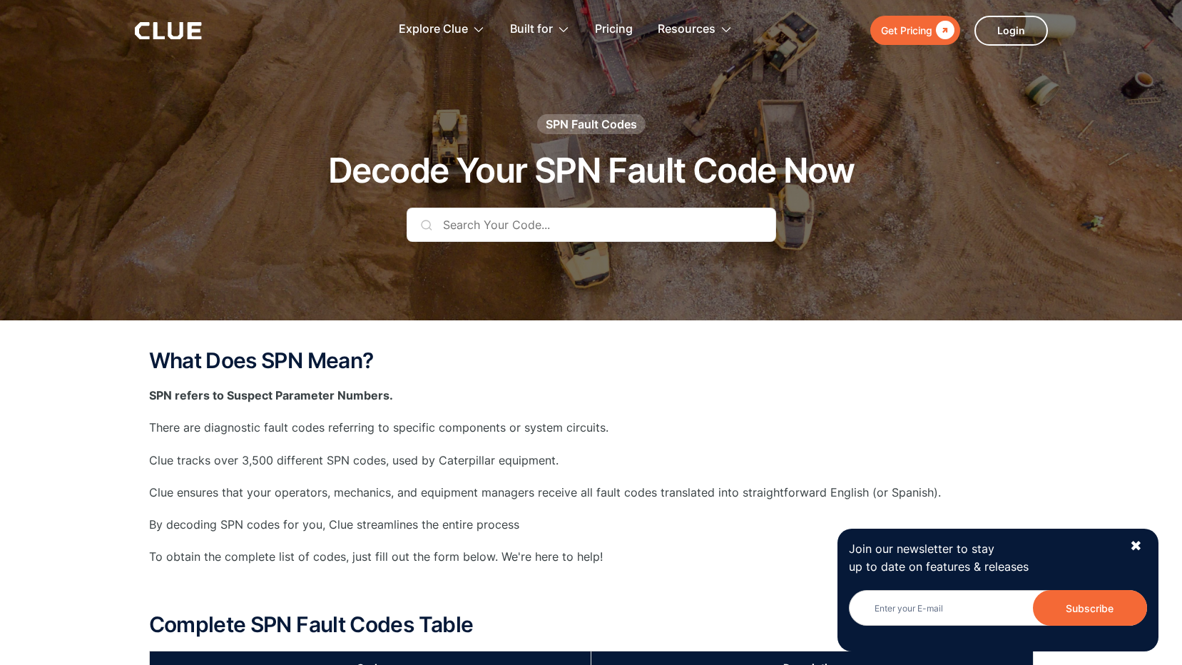
click at [512, 220] on input "text" at bounding box center [592, 225] width 370 height 34
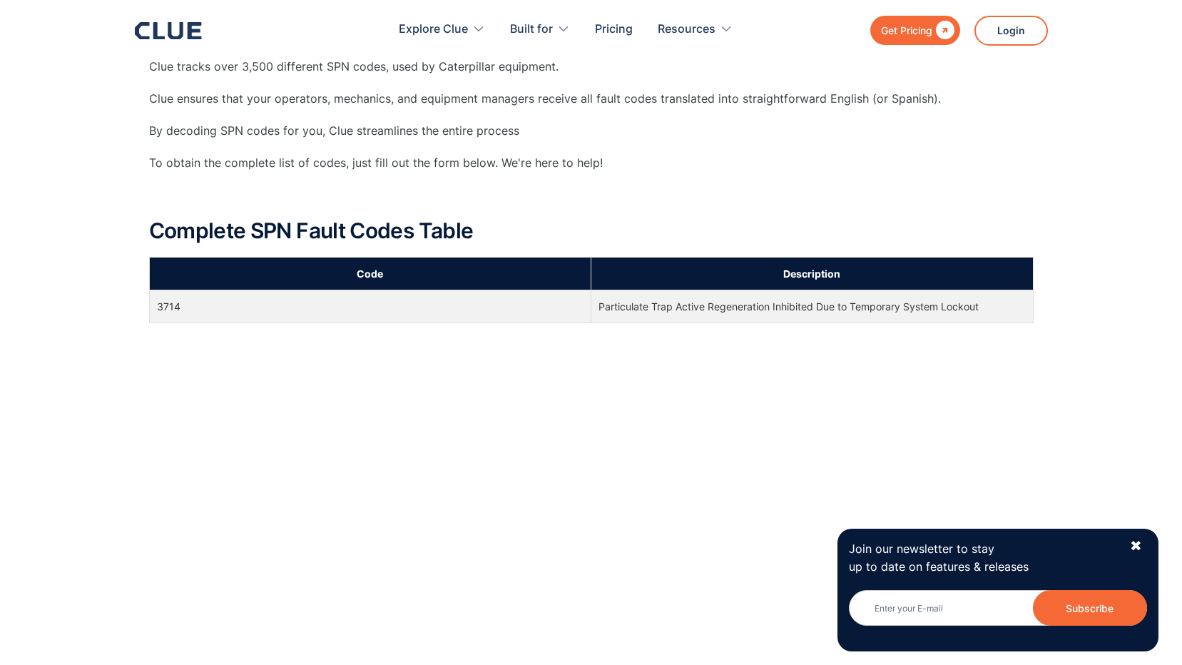
scroll to position [428, 0]
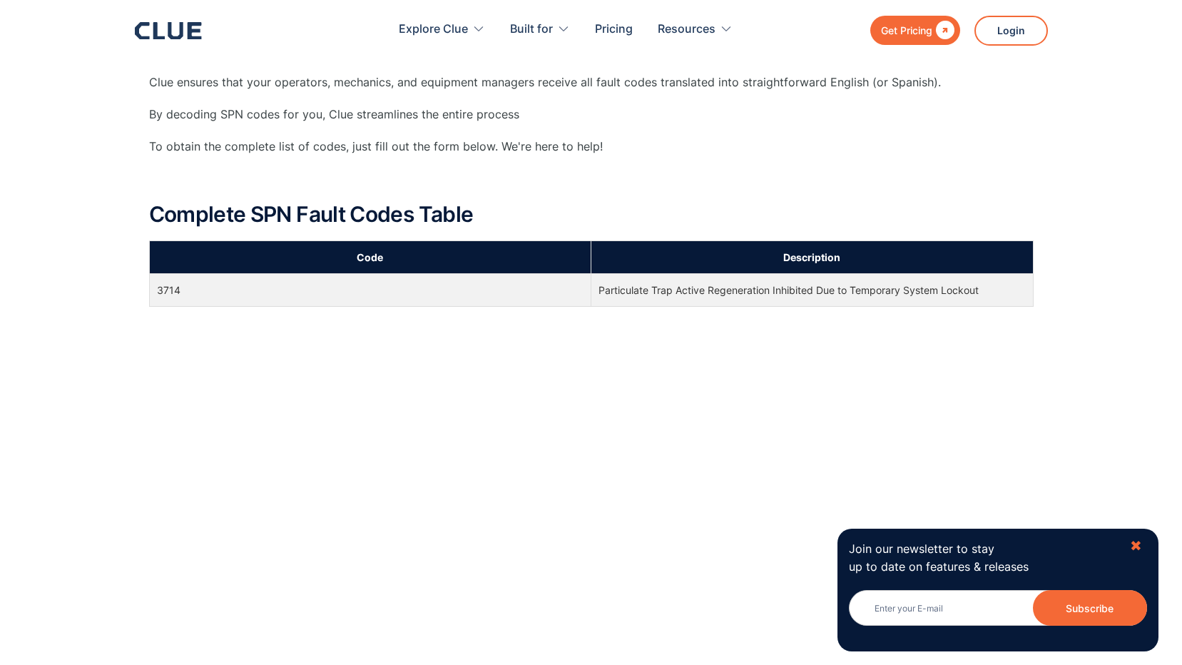
type input "3714"
click at [1137, 546] on div "✖" at bounding box center [1136, 546] width 12 height 18
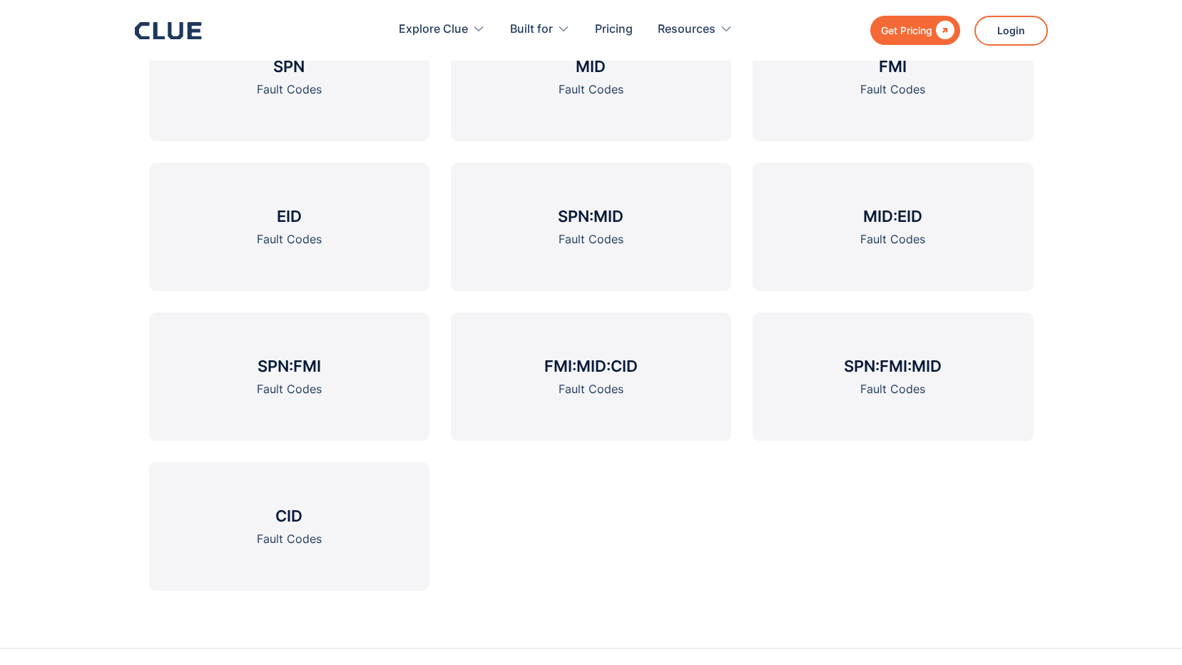
scroll to position [1805, 0]
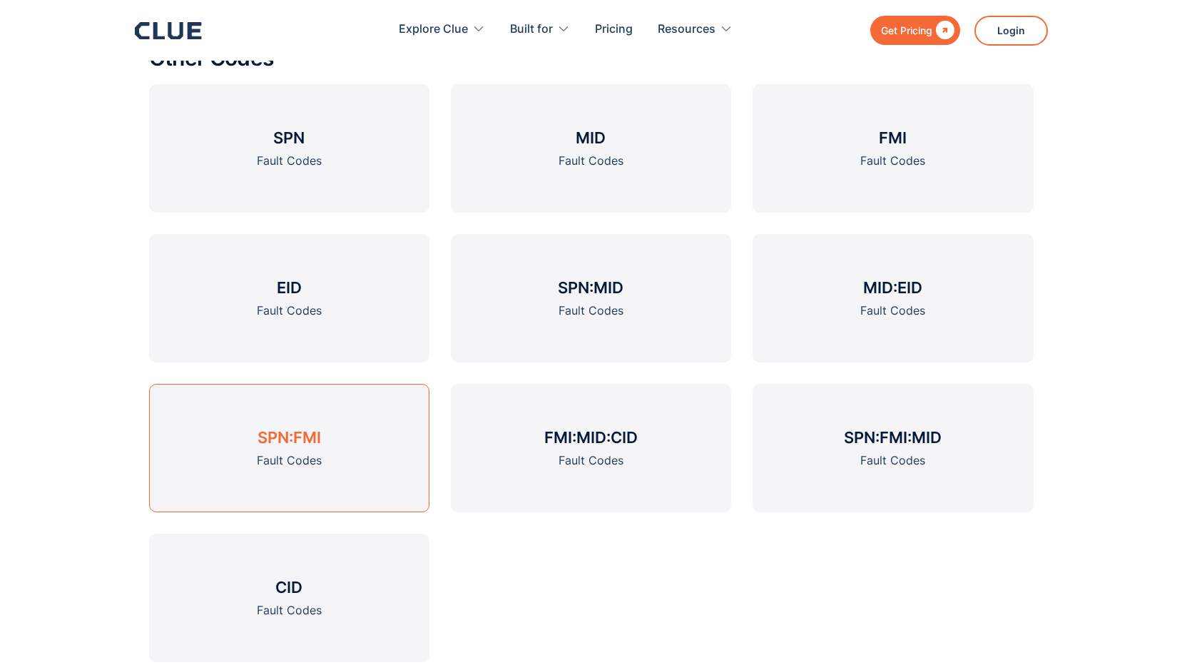
click at [285, 447] on h3 "SPN:FMI" at bounding box center [289, 437] width 63 height 21
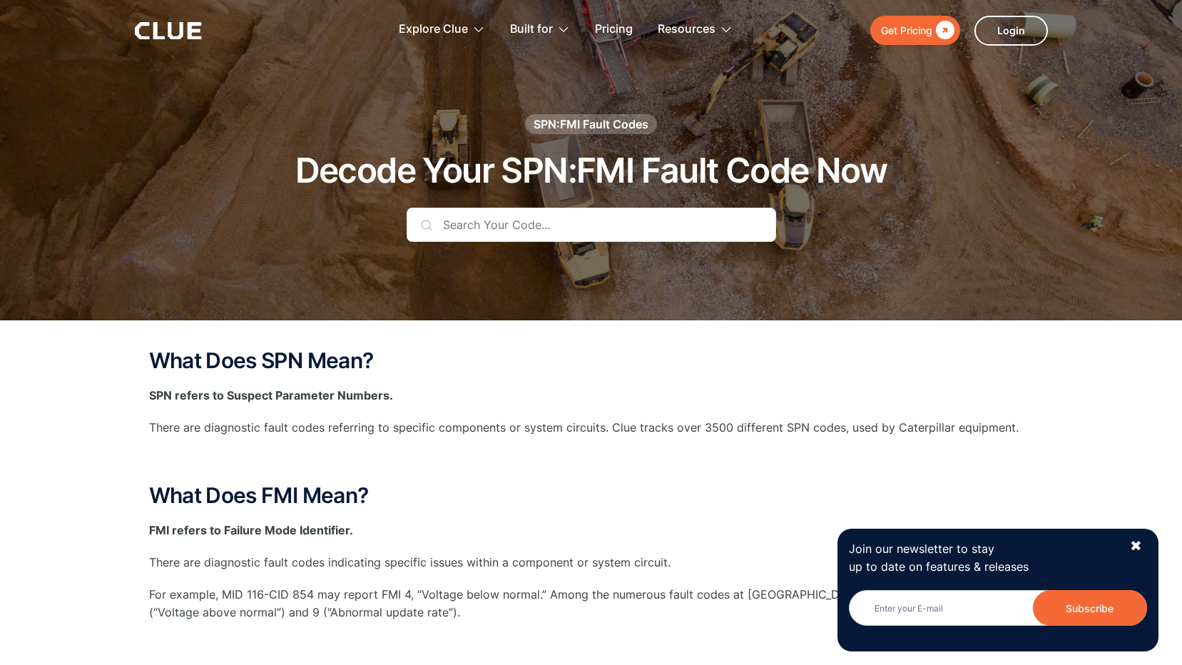
click at [481, 228] on input "text" at bounding box center [592, 225] width 370 height 34
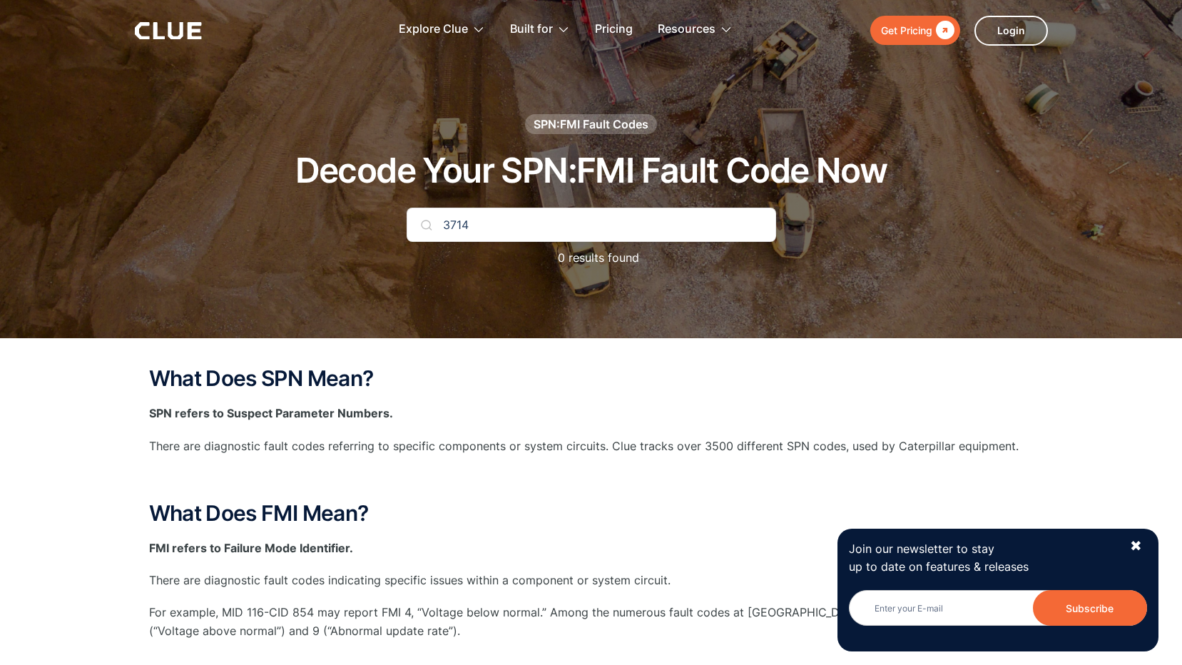
type input "3714"
click at [427, 226] on img at bounding box center [426, 224] width 11 height 11
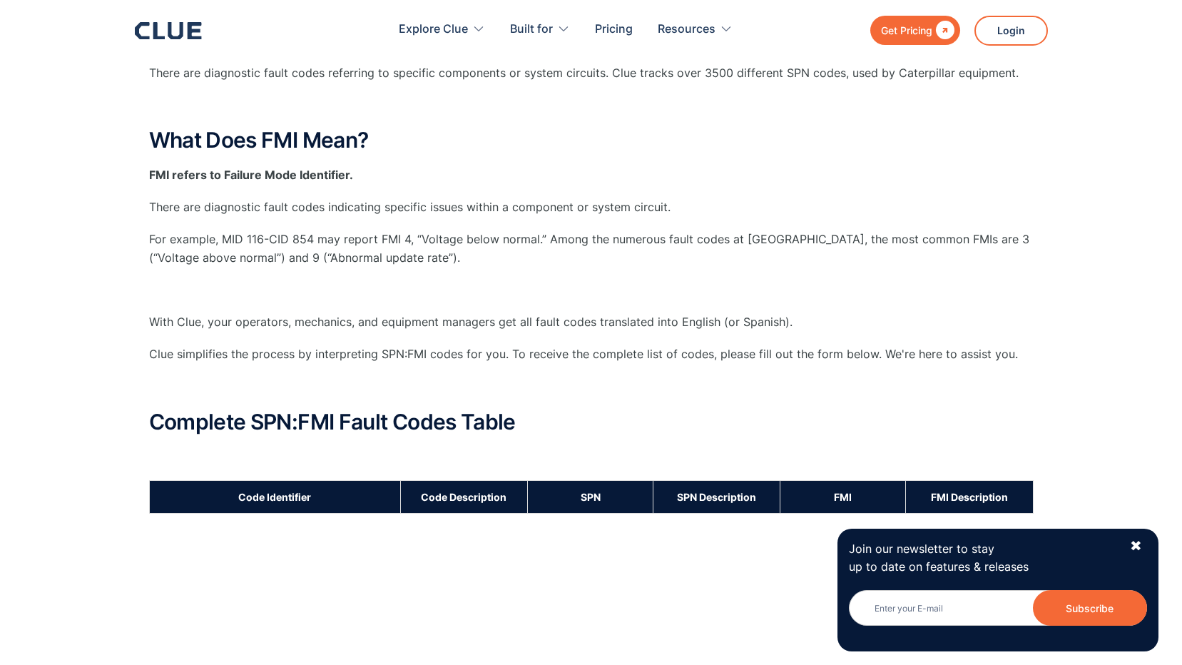
scroll to position [428, 0]
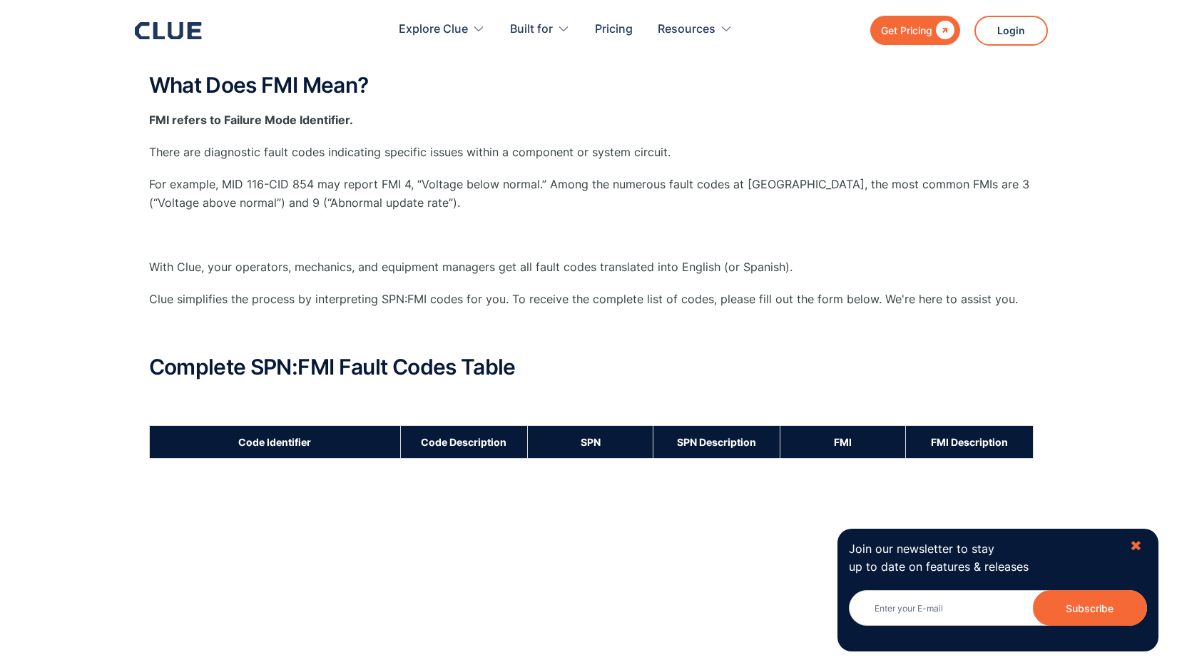
click at [1135, 546] on div "✖" at bounding box center [1136, 546] width 12 height 18
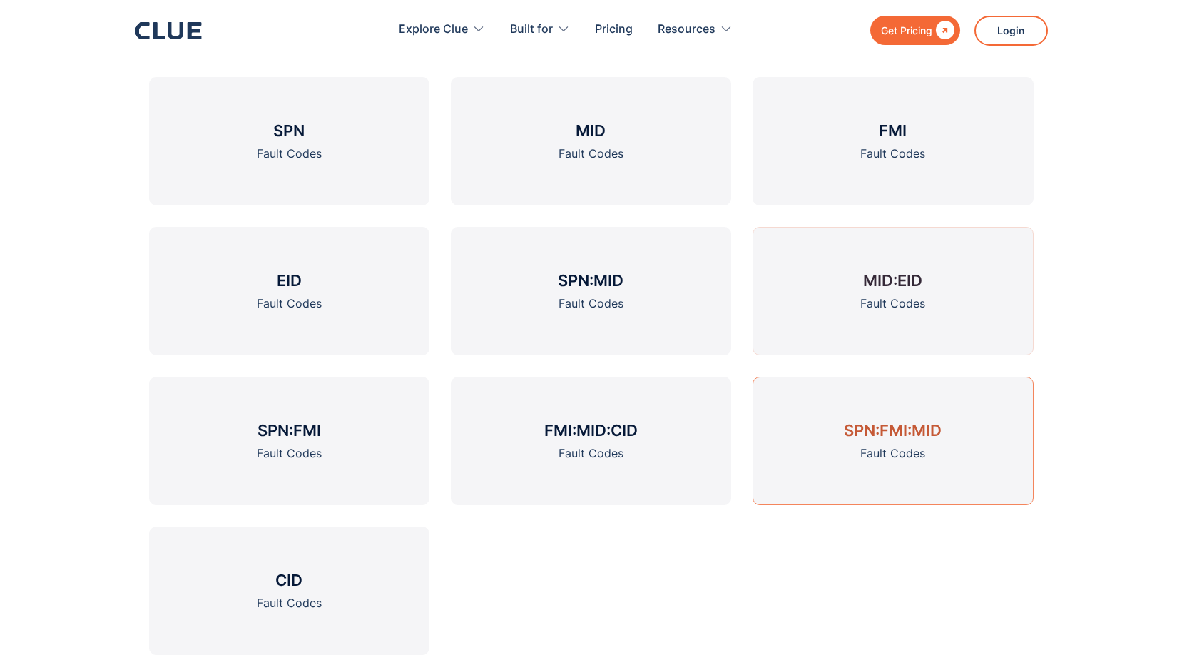
scroll to position [1997, 0]
click at [864, 447] on div "Fault Codes" at bounding box center [892, 453] width 65 height 18
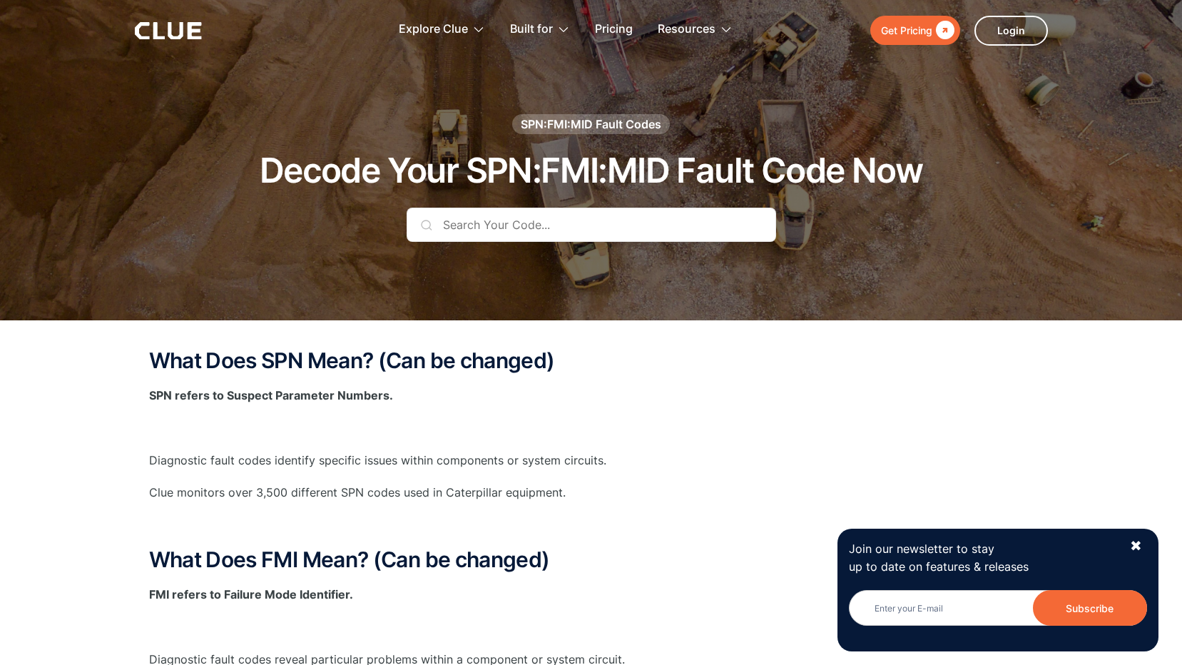
click at [546, 223] on input "text" at bounding box center [592, 225] width 370 height 34
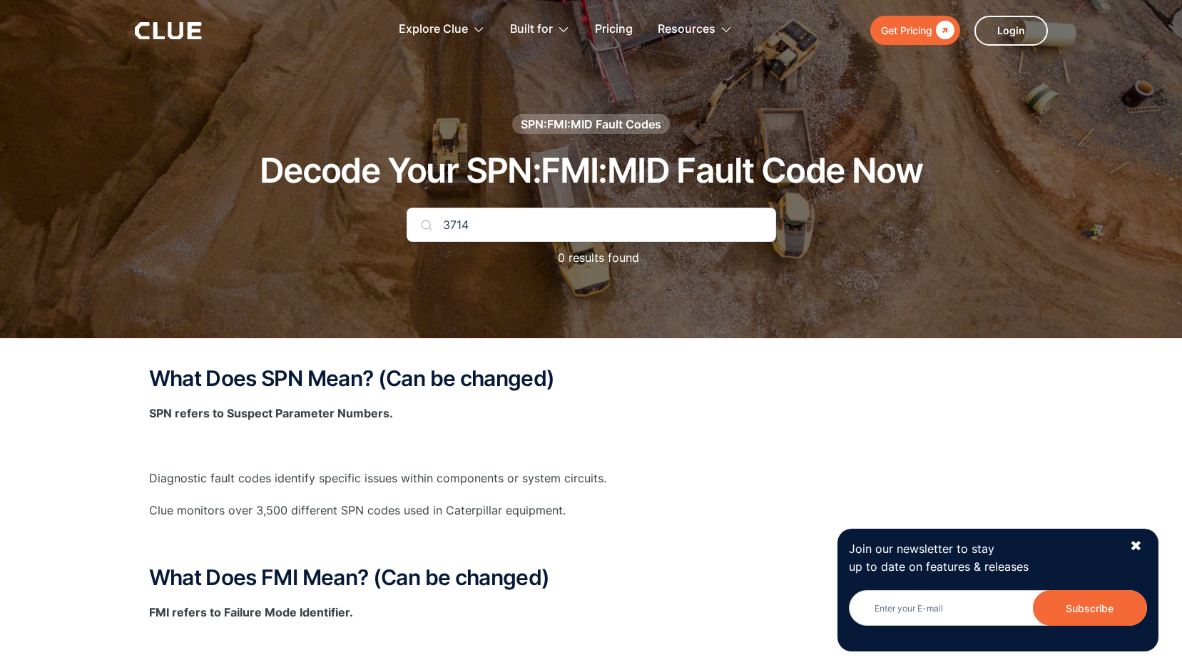
type input "3714"
click at [426, 223] on img at bounding box center [426, 224] width 11 height 11
click at [1136, 544] on div "✖" at bounding box center [1136, 546] width 12 height 18
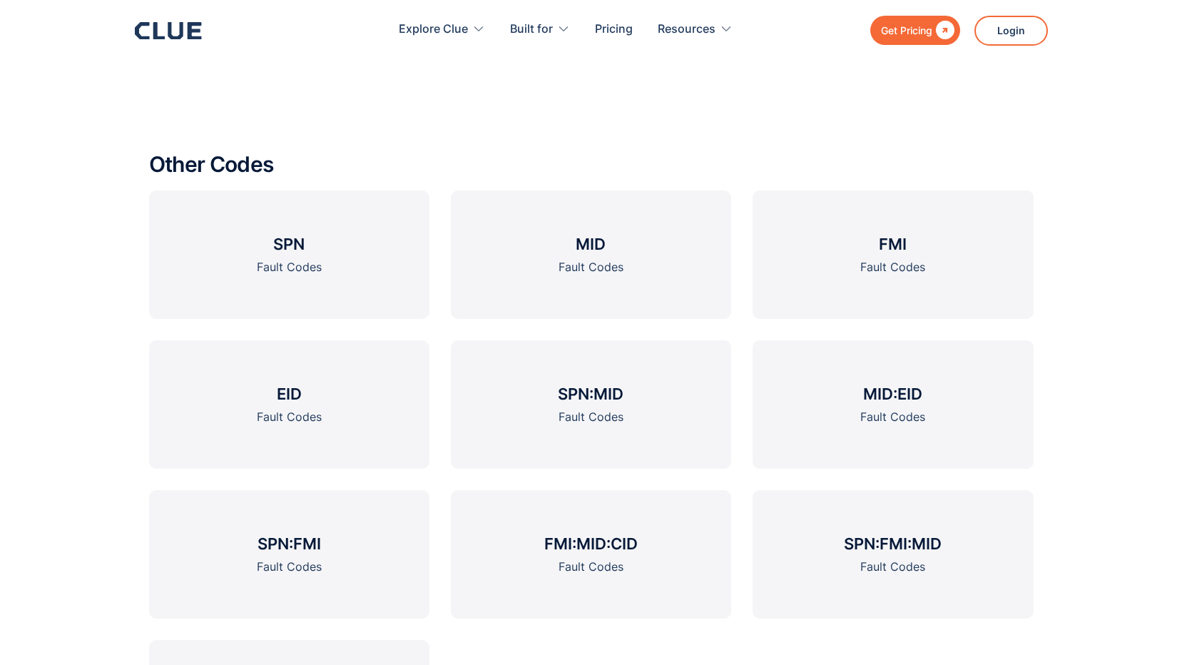
scroll to position [2211, 0]
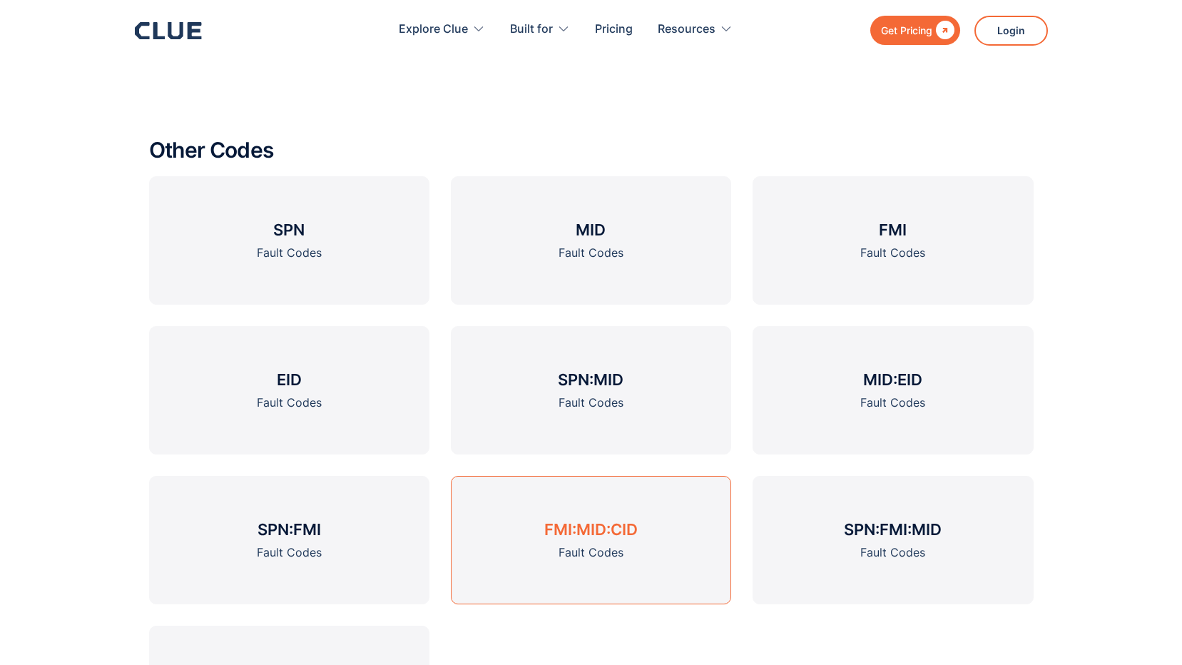
click at [576, 536] on h3 "FMI:MID:CID" at bounding box center [590, 529] width 93 height 21
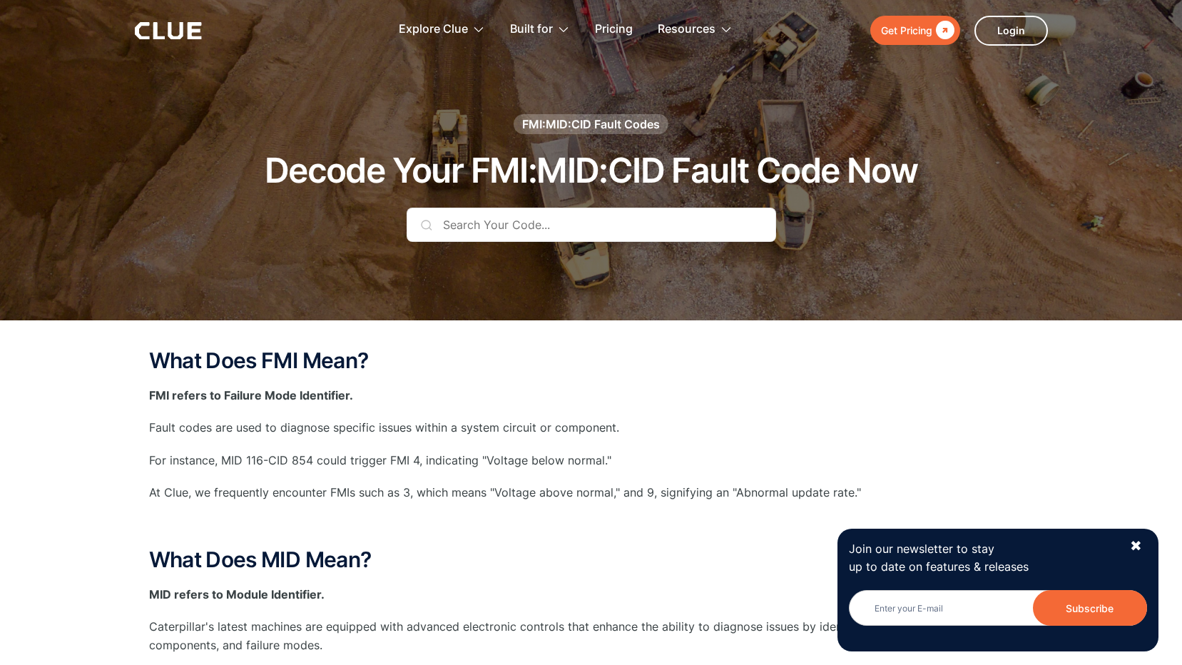
click at [459, 230] on input "text" at bounding box center [592, 225] width 370 height 34
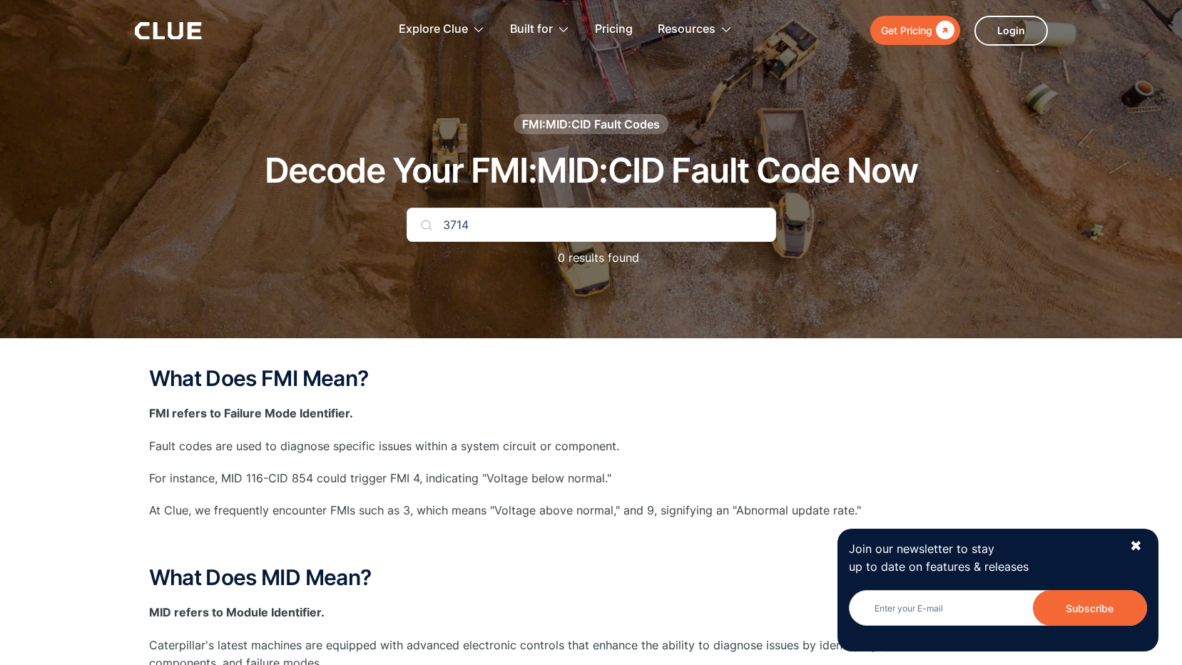
type input "3714"
click at [427, 225] on img at bounding box center [426, 224] width 11 height 11
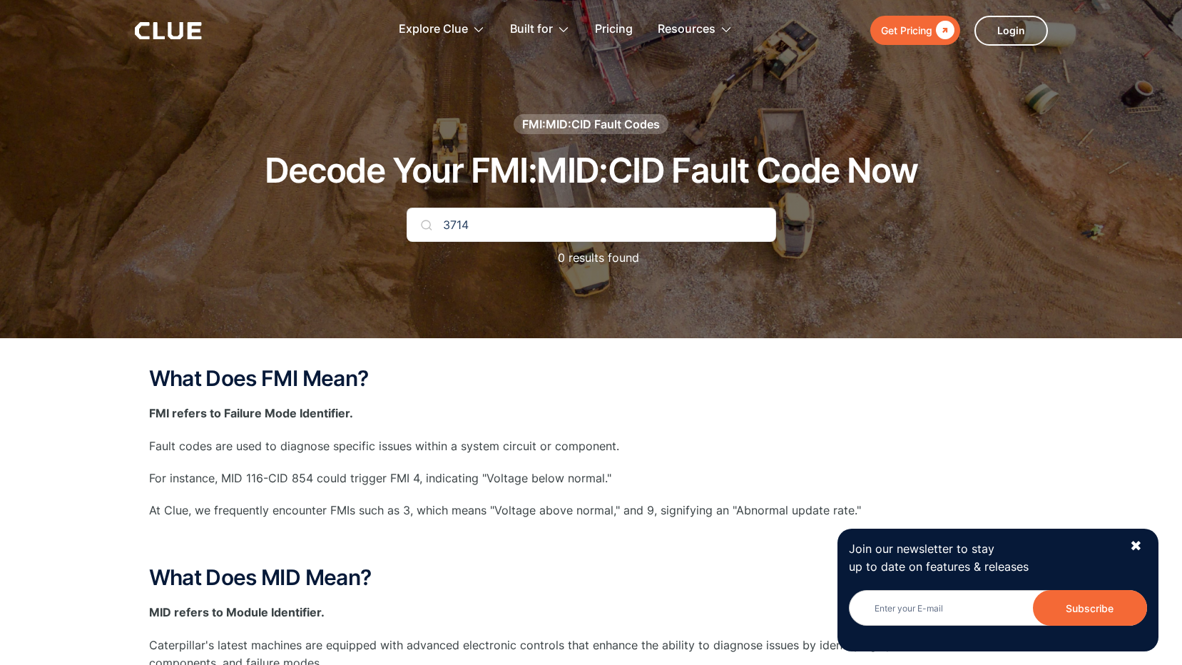
click at [427, 225] on img at bounding box center [426, 224] width 11 height 11
click at [1136, 543] on div "✖" at bounding box center [1136, 546] width 12 height 18
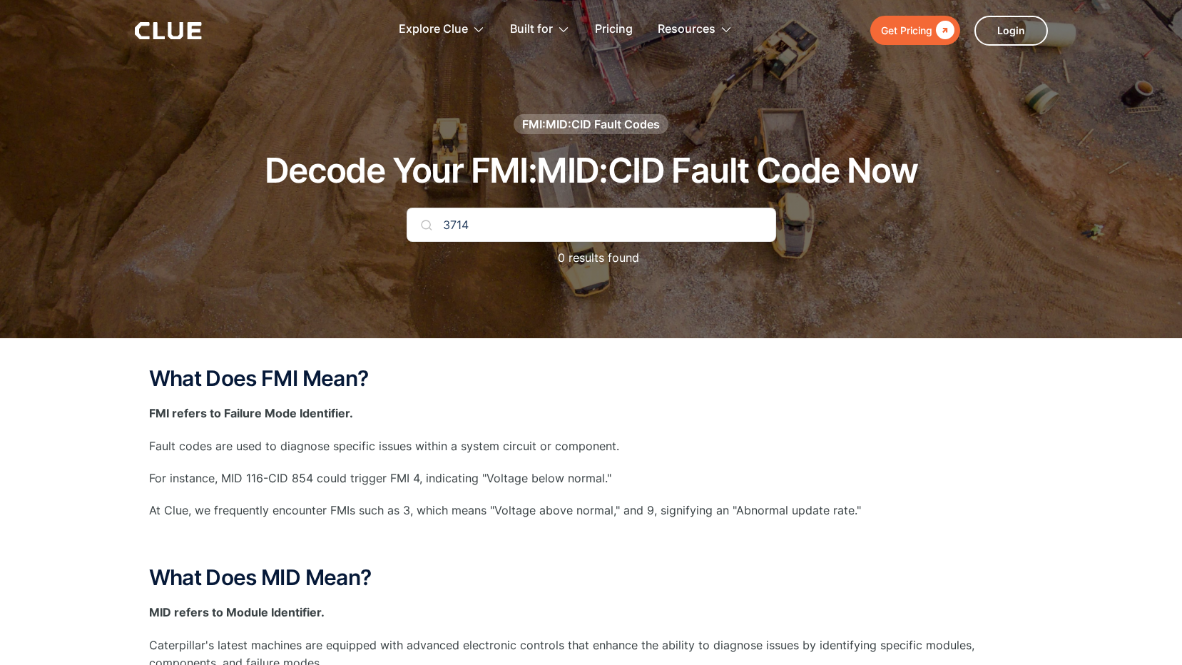
drag, startPoint x: 478, startPoint y: 224, endPoint x: 297, endPoint y: 236, distance: 181.6
click at [297, 236] on div "FMI:MID:CID Fault Codes Decode Your FMI:MID:CID Fault Code Now 3714 0 results f…" at bounding box center [591, 197] width 842 height 167
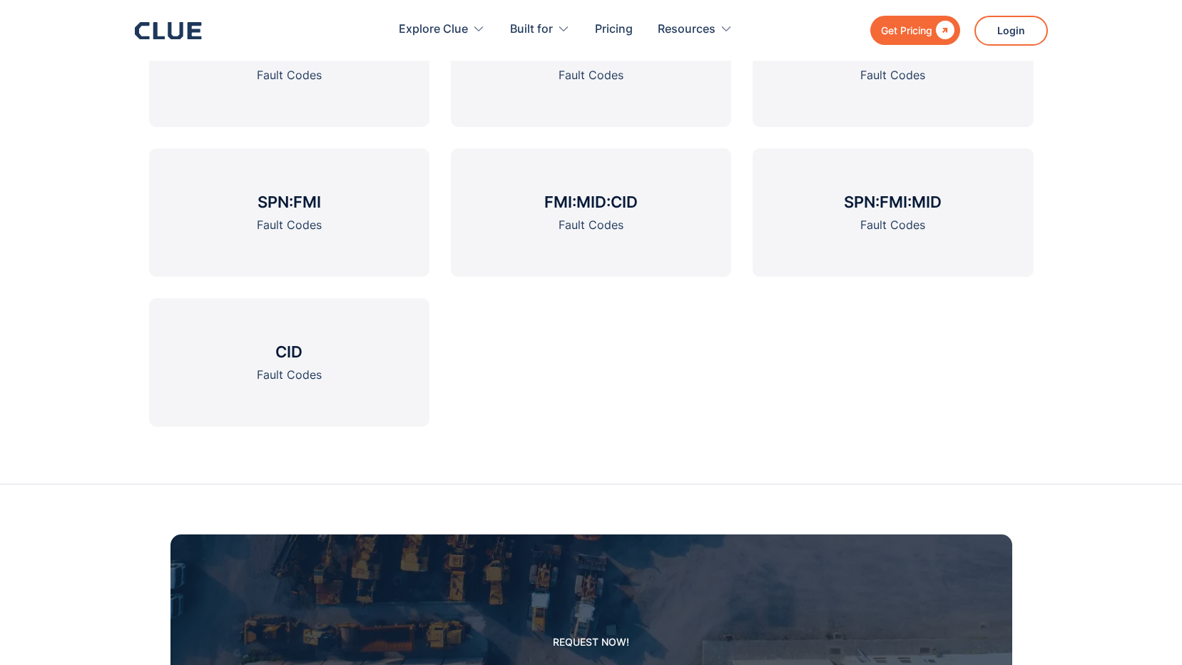
scroll to position [2254, 0]
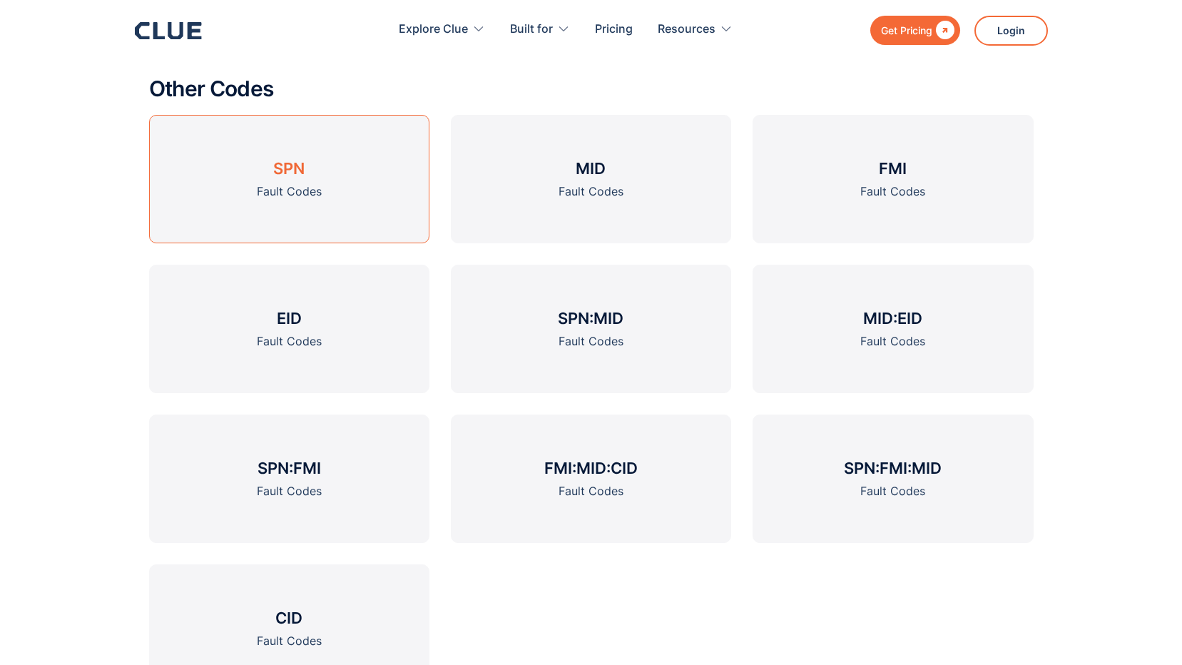
click at [290, 178] on link "SPN Fault Codes" at bounding box center [289, 179] width 280 height 128
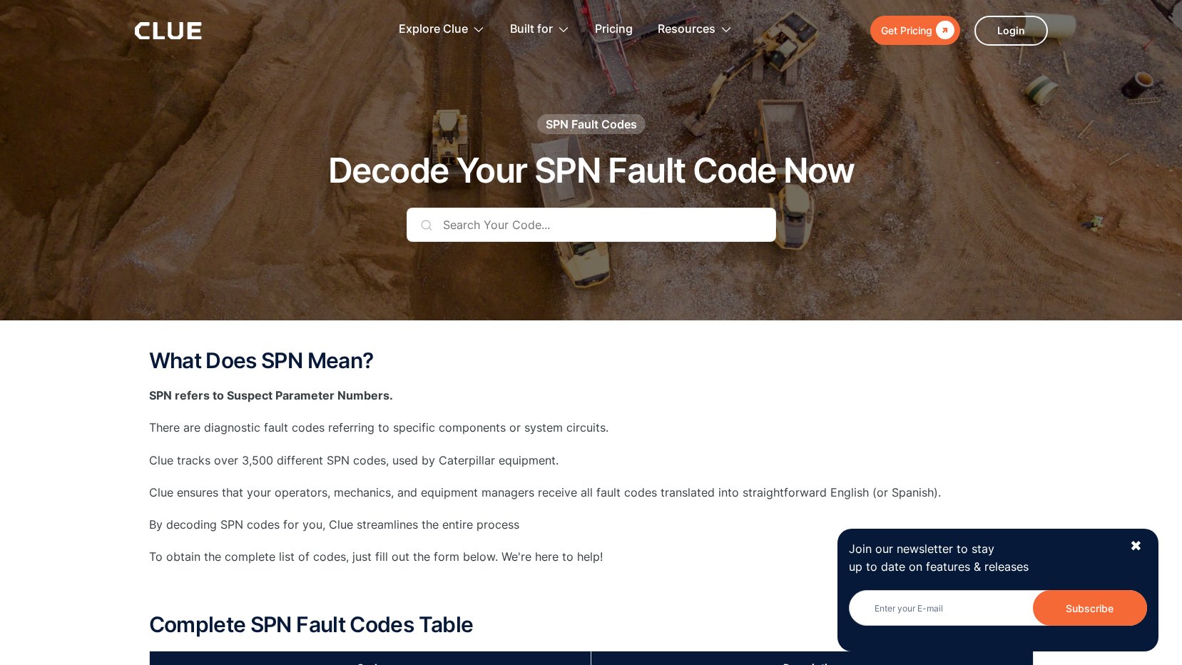
drag, startPoint x: 0, startPoint y: 0, endPoint x: 492, endPoint y: 222, distance: 539.3
click at [492, 223] on input "text" at bounding box center [592, 225] width 370 height 34
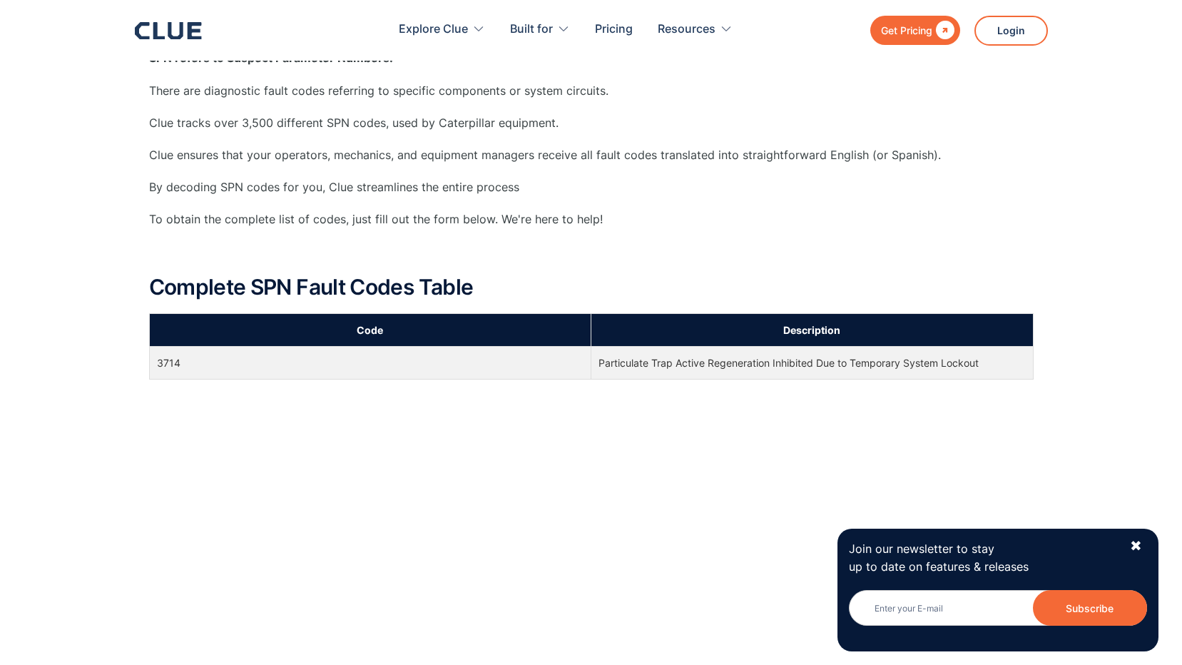
scroll to position [357, 0]
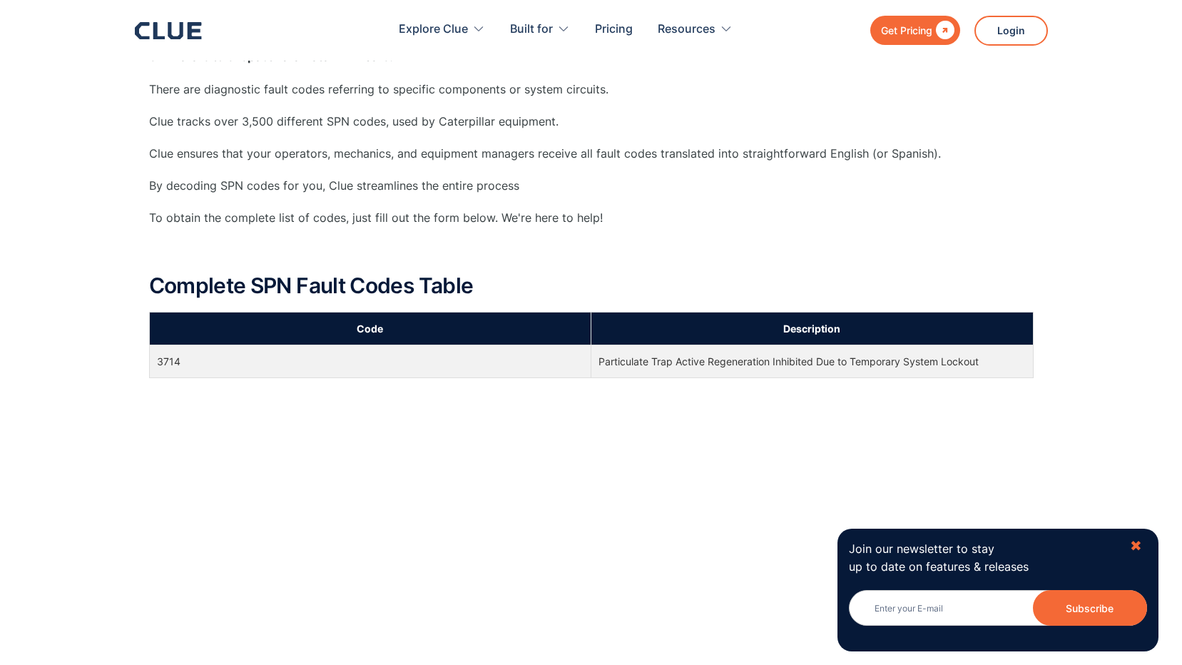
type input "3714"
click at [1136, 543] on div "✖" at bounding box center [1136, 546] width 12 height 18
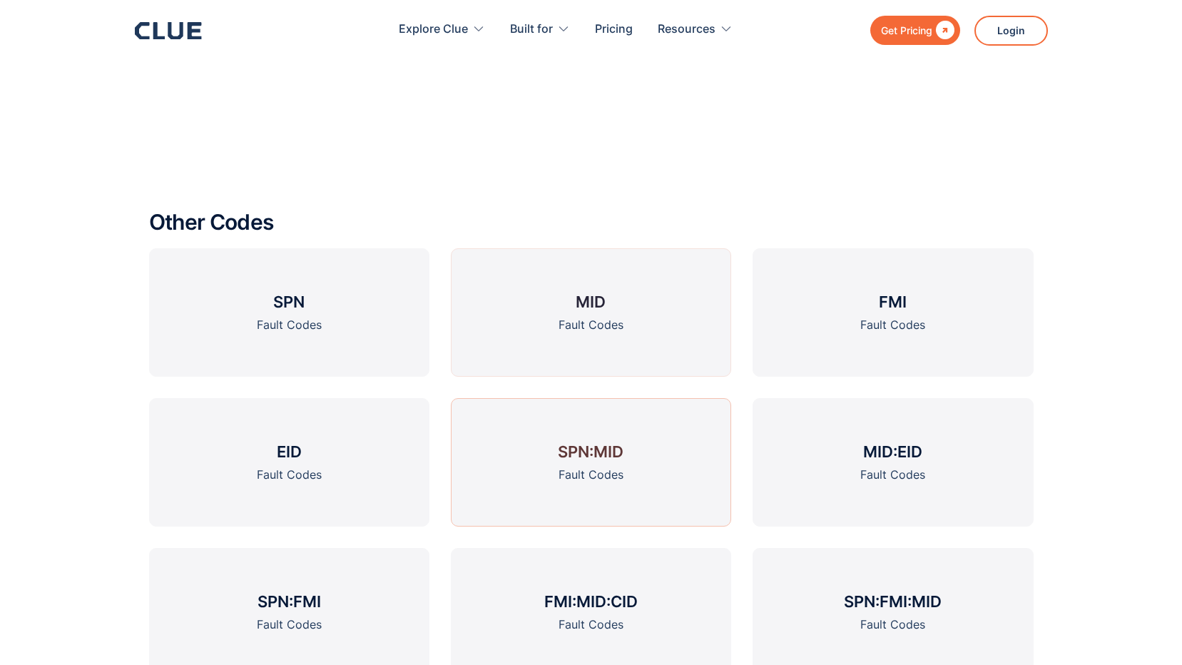
scroll to position [1712, 0]
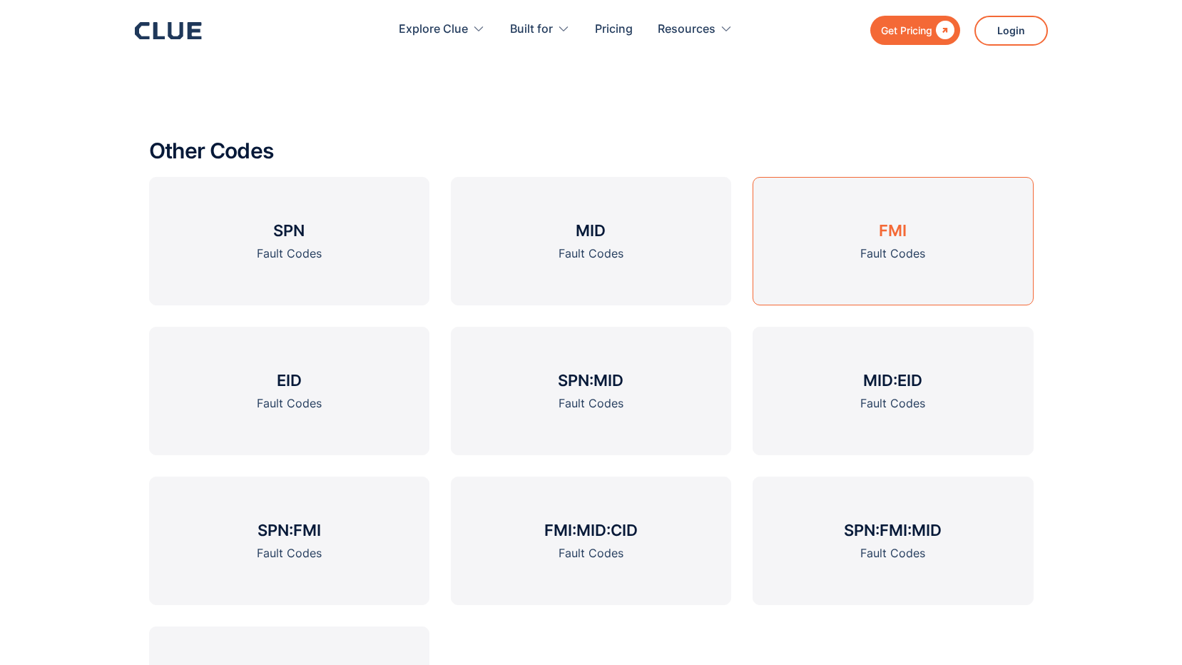
click at [885, 251] on div "Fault Codes" at bounding box center [892, 254] width 65 height 18
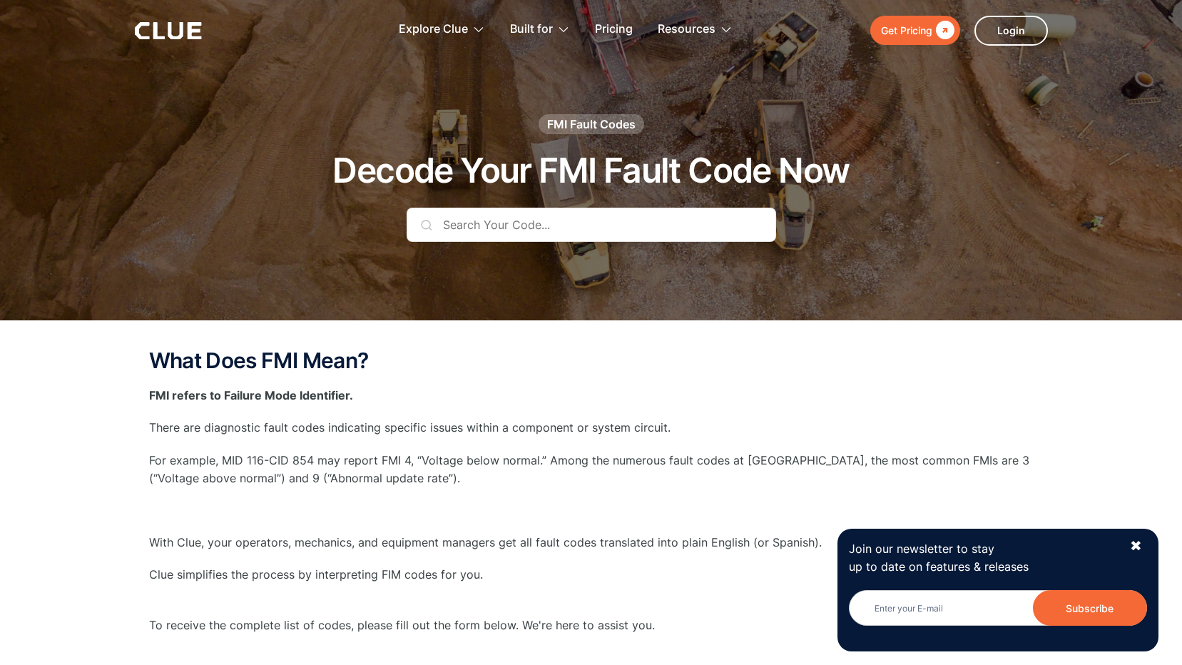
click at [571, 228] on input "text" at bounding box center [592, 225] width 370 height 34
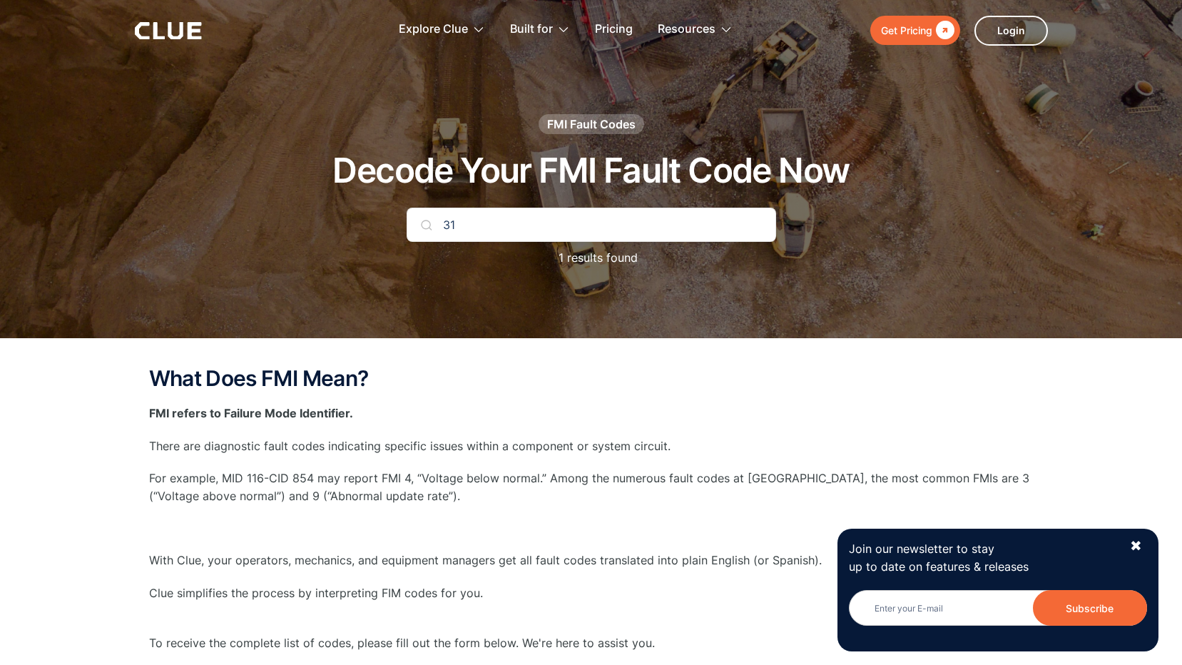
type input "31"
click at [427, 225] on img at bounding box center [426, 224] width 11 height 11
drag, startPoint x: 446, startPoint y: 227, endPoint x: 382, endPoint y: 233, distance: 63.7
click at [383, 233] on div "FMI Fault Codes Decode Your FMI Fault Code Now 31 1 results found" at bounding box center [591, 197] width 842 height 167
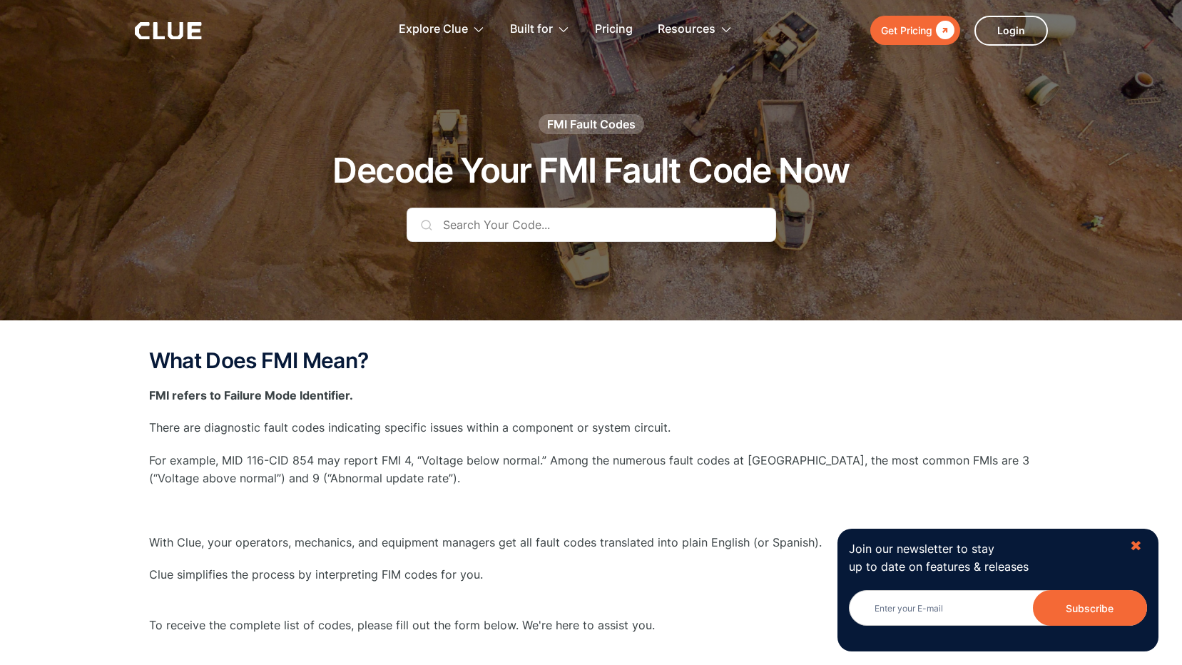
click at [1134, 543] on div "✖" at bounding box center [1136, 546] width 12 height 18
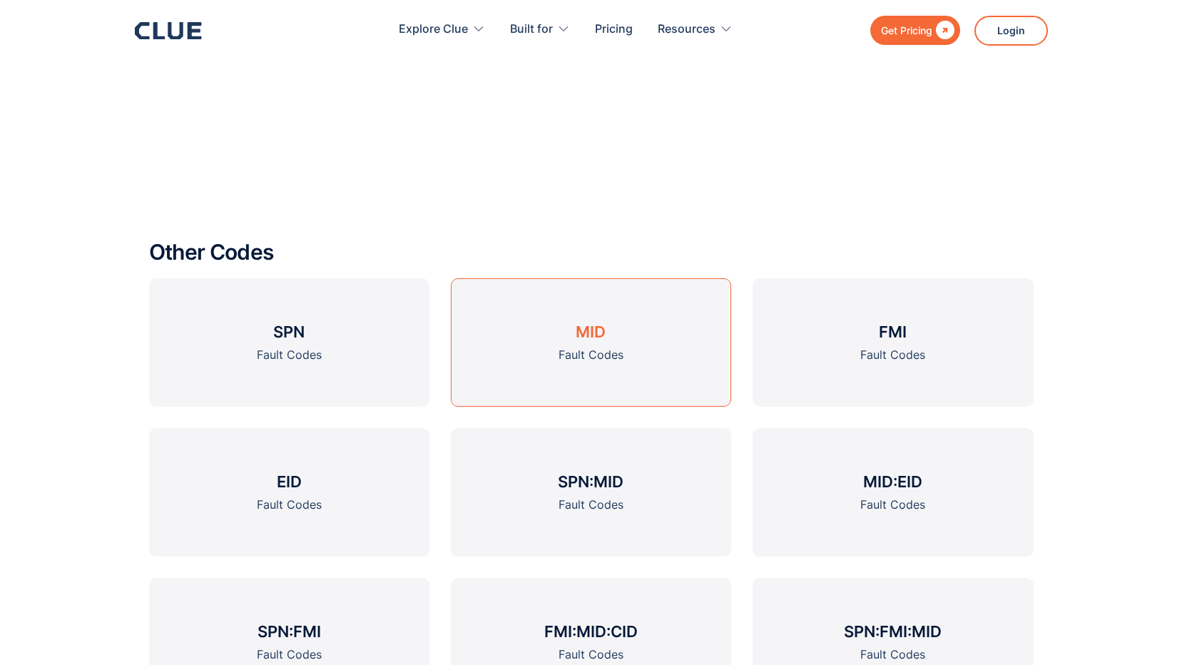
scroll to position [1712, 0]
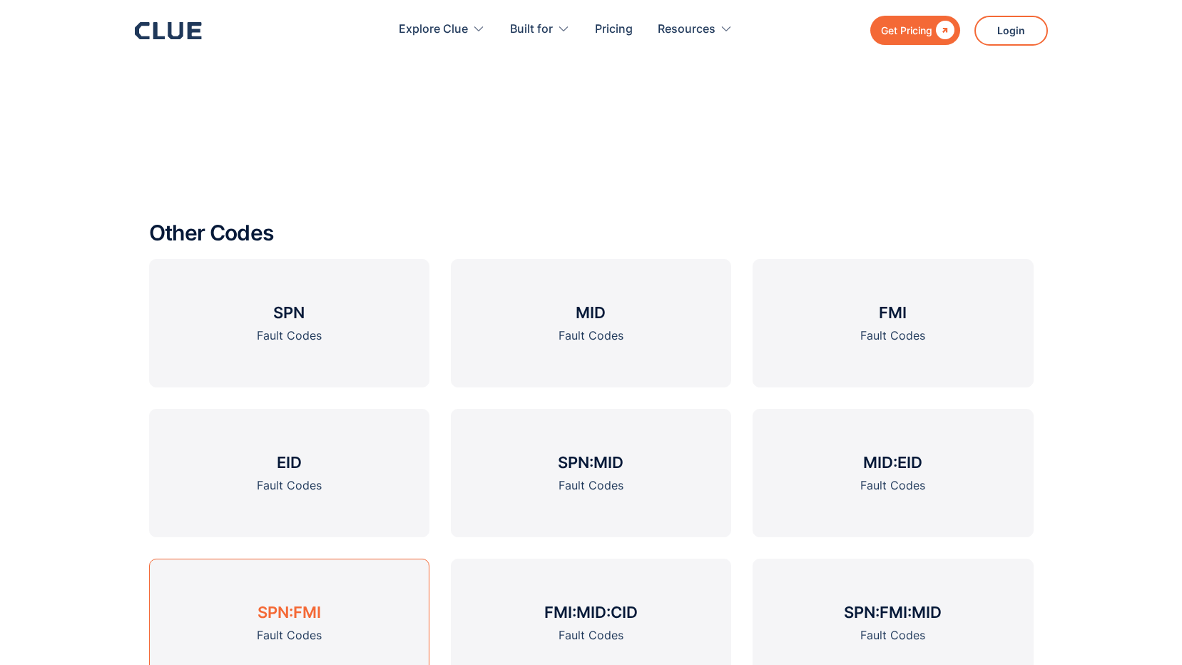
click at [277, 616] on h3 "SPN:FMI" at bounding box center [289, 611] width 63 height 21
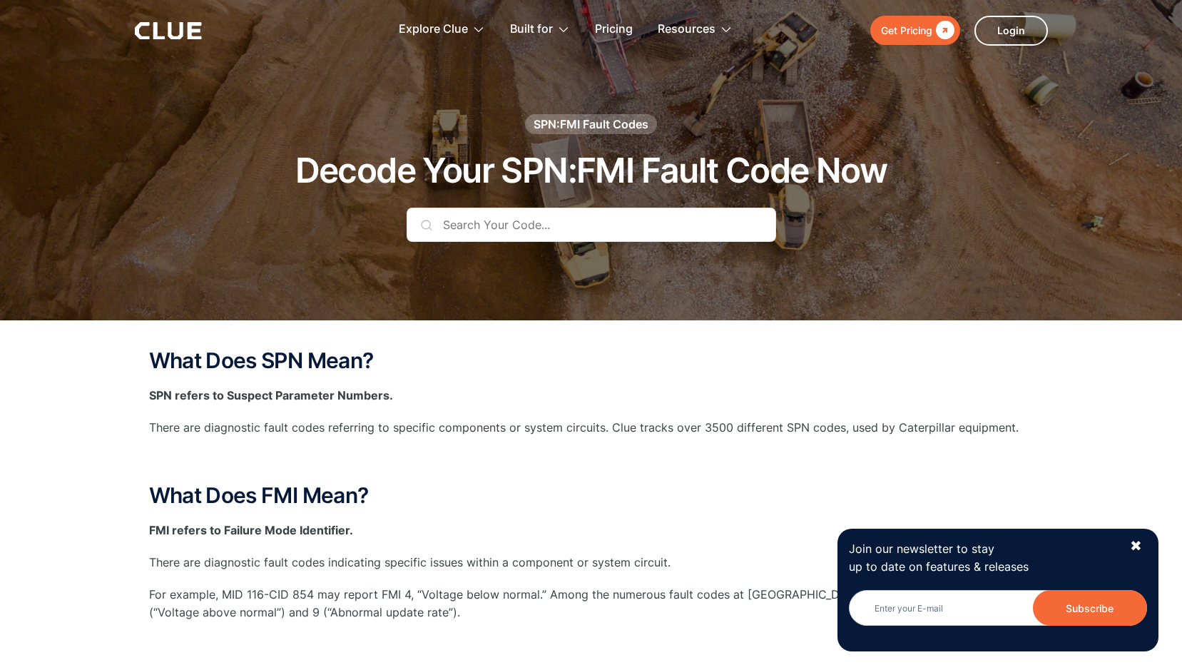
click at [511, 226] on input "text" at bounding box center [592, 225] width 370 height 34
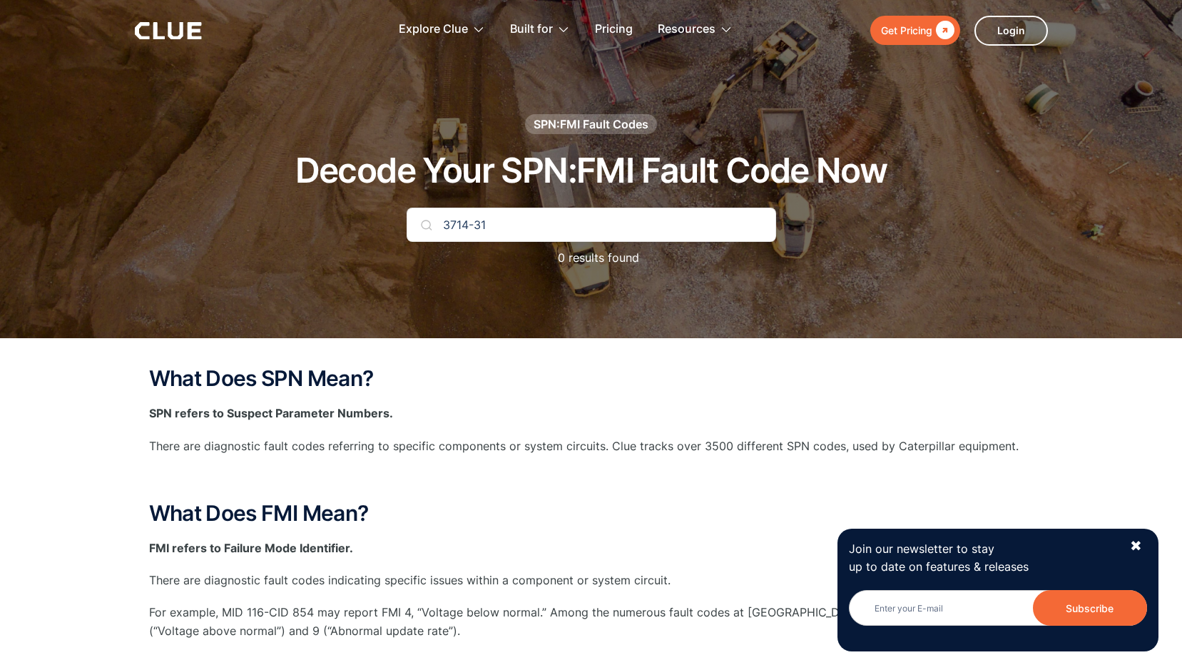
click at [425, 227] on img at bounding box center [426, 224] width 11 height 11
drag, startPoint x: 474, startPoint y: 224, endPoint x: 562, endPoint y: 213, distance: 89.1
click at [562, 213] on input "3714-31" at bounding box center [592, 225] width 370 height 34
click at [428, 225] on img at bounding box center [426, 224] width 11 height 11
click at [1134, 546] on div "✖" at bounding box center [1136, 546] width 12 height 18
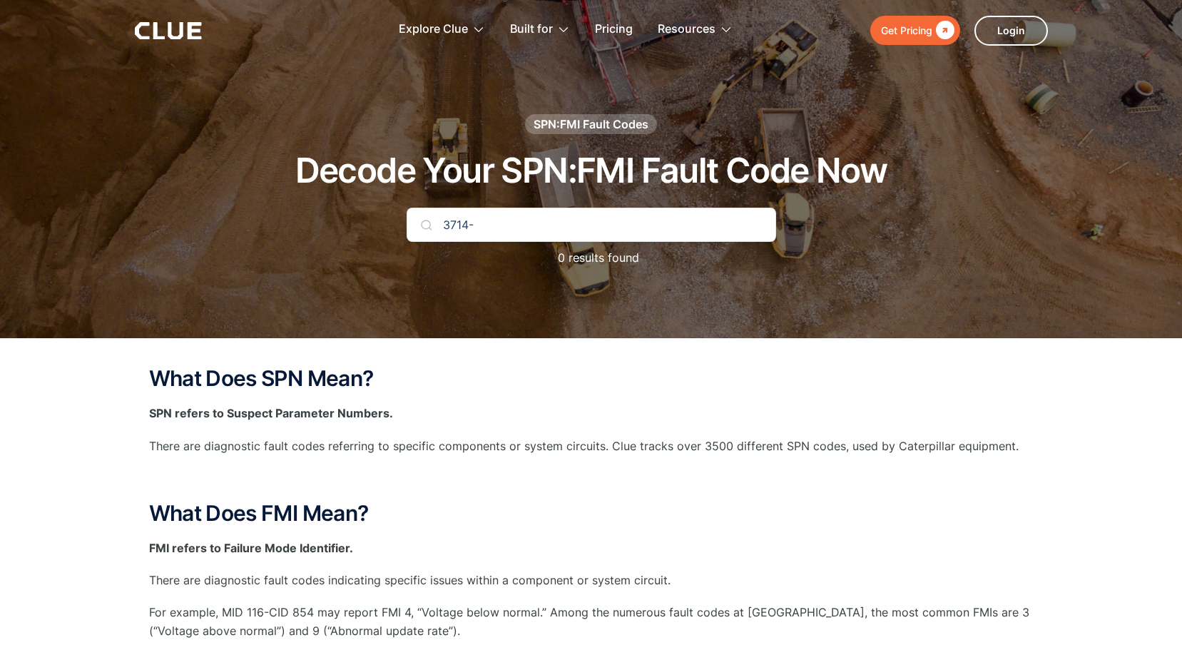
drag, startPoint x: 470, startPoint y: 224, endPoint x: 563, endPoint y: 230, distance: 92.9
click at [563, 230] on input "3714-" at bounding box center [592, 225] width 370 height 34
type input "3714"
click at [424, 225] on img at bounding box center [426, 224] width 11 height 11
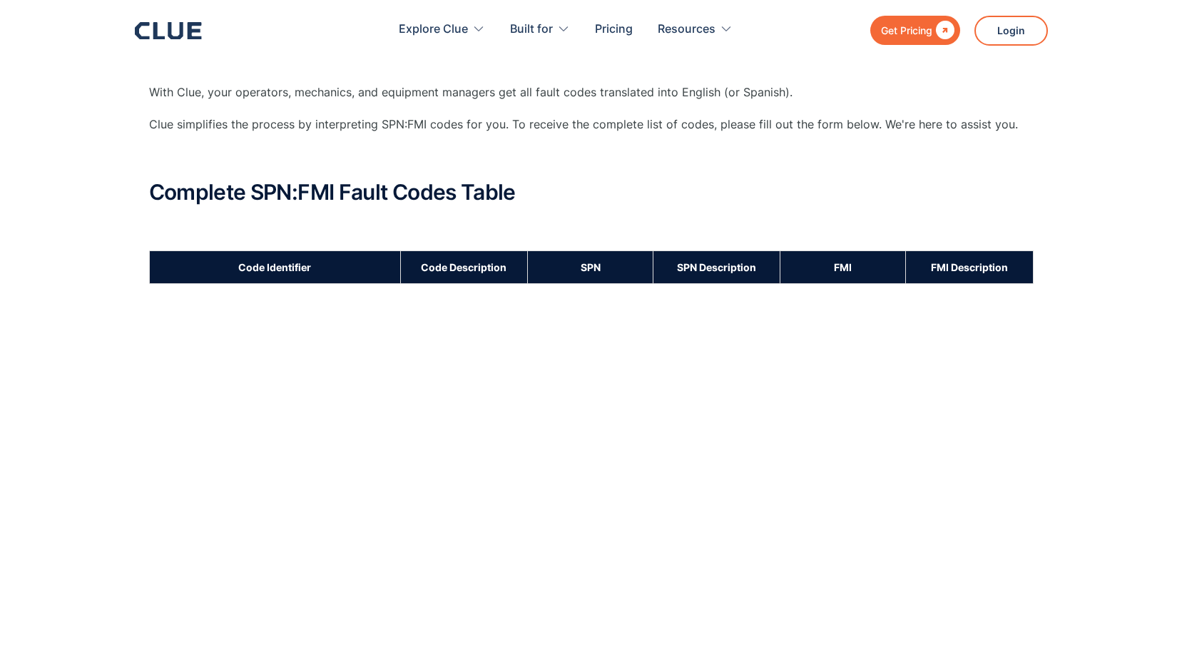
scroll to position [642, 0]
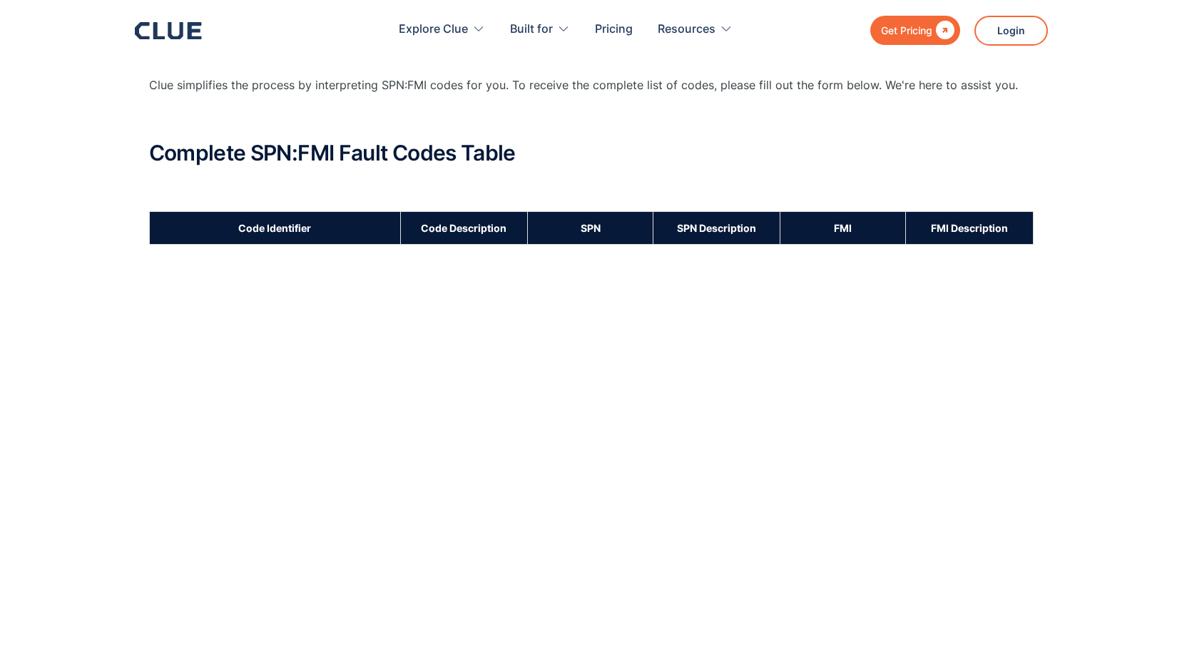
click at [652, 232] on th "SPN" at bounding box center [590, 227] width 126 height 33
click at [708, 230] on th "SPN Description" at bounding box center [716, 227] width 127 height 33
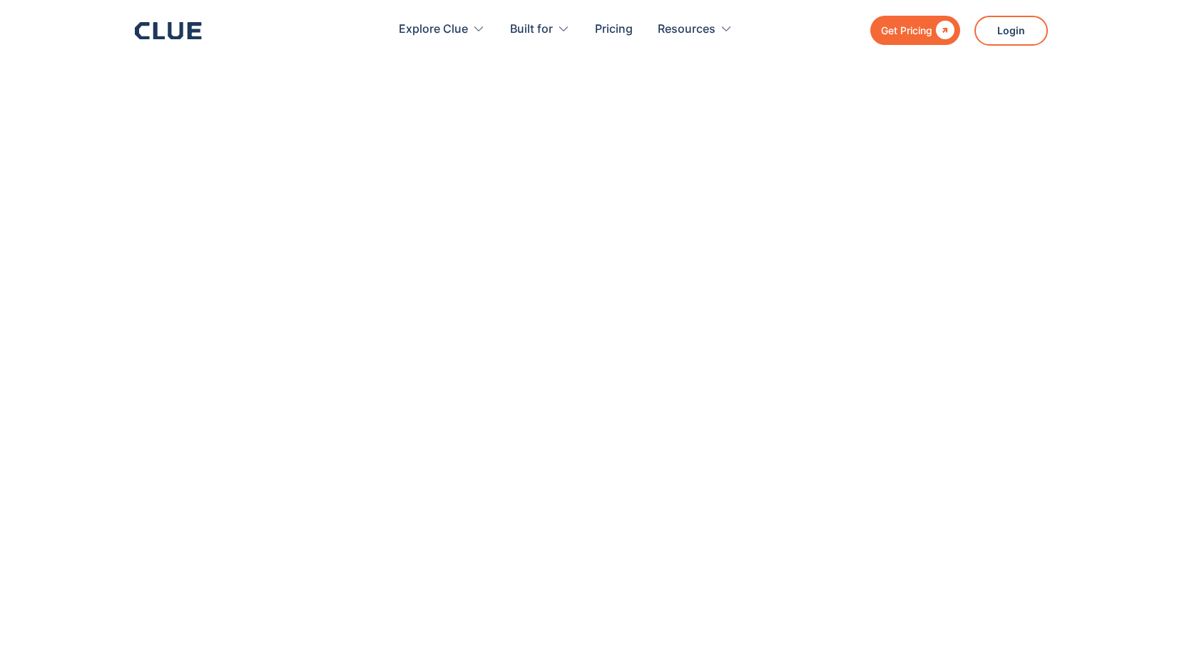
scroll to position [1141, 0]
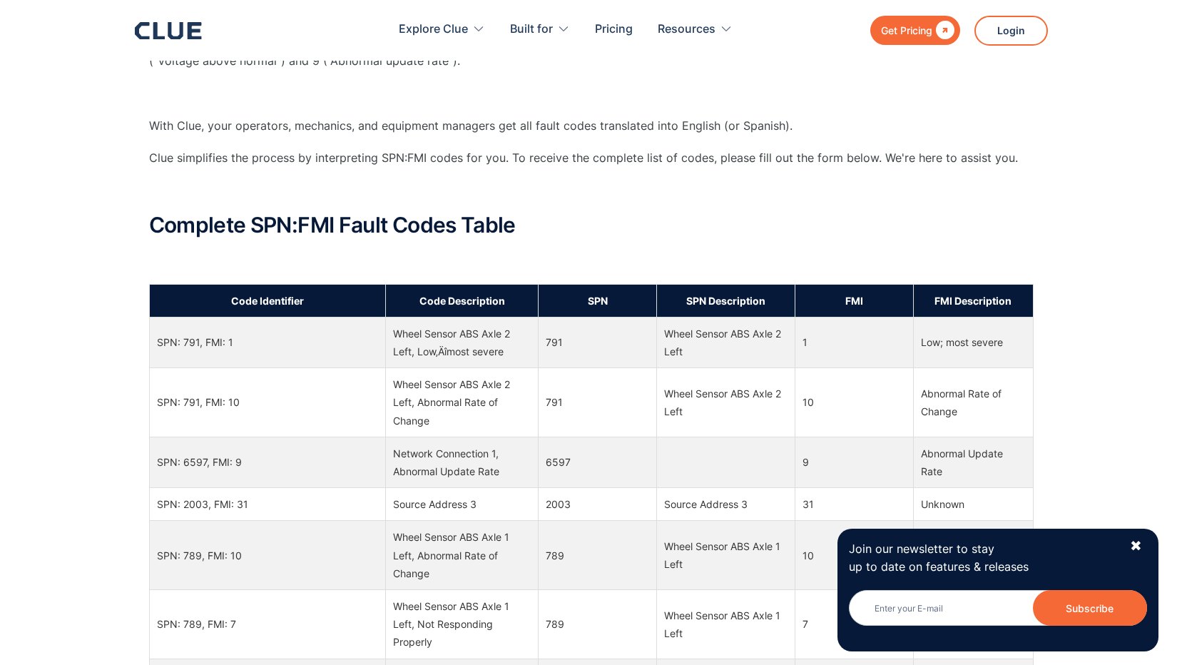
scroll to position [571, 0]
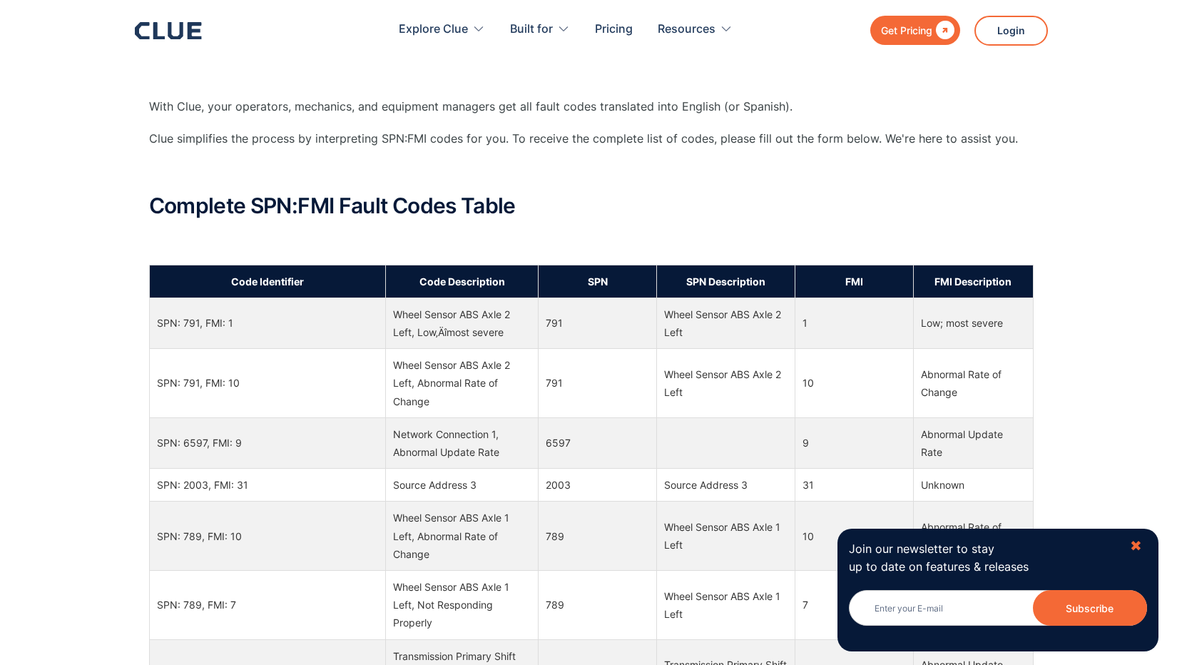
click at [1139, 542] on div "✖" at bounding box center [1136, 546] width 12 height 18
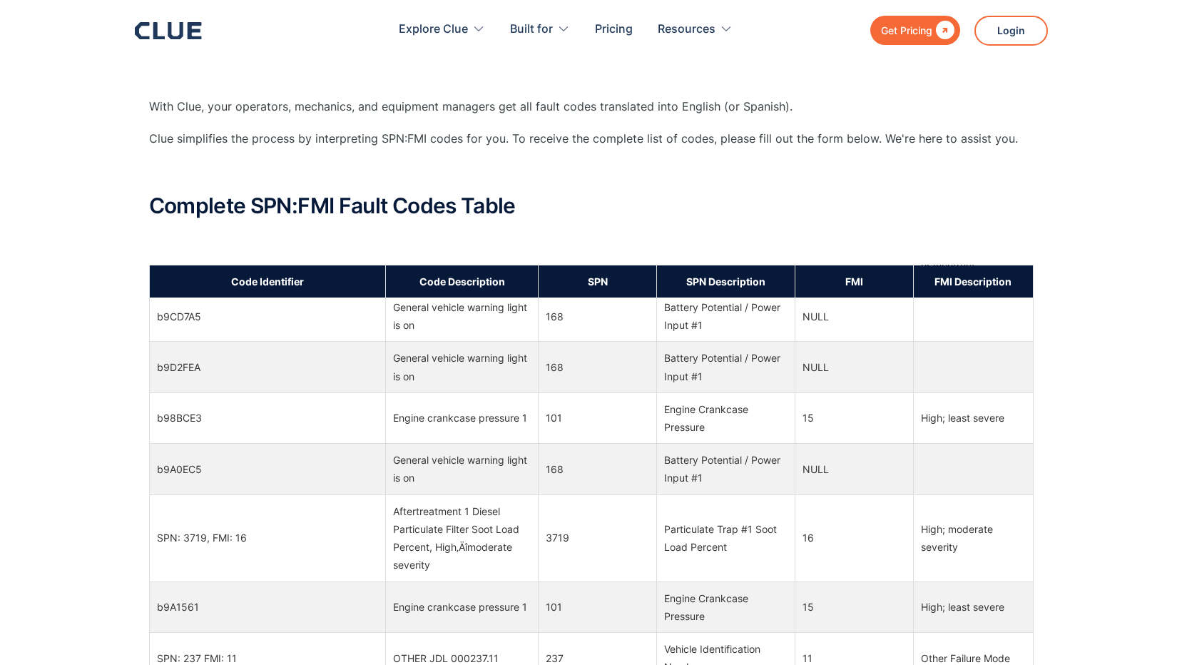
scroll to position [1659, 0]
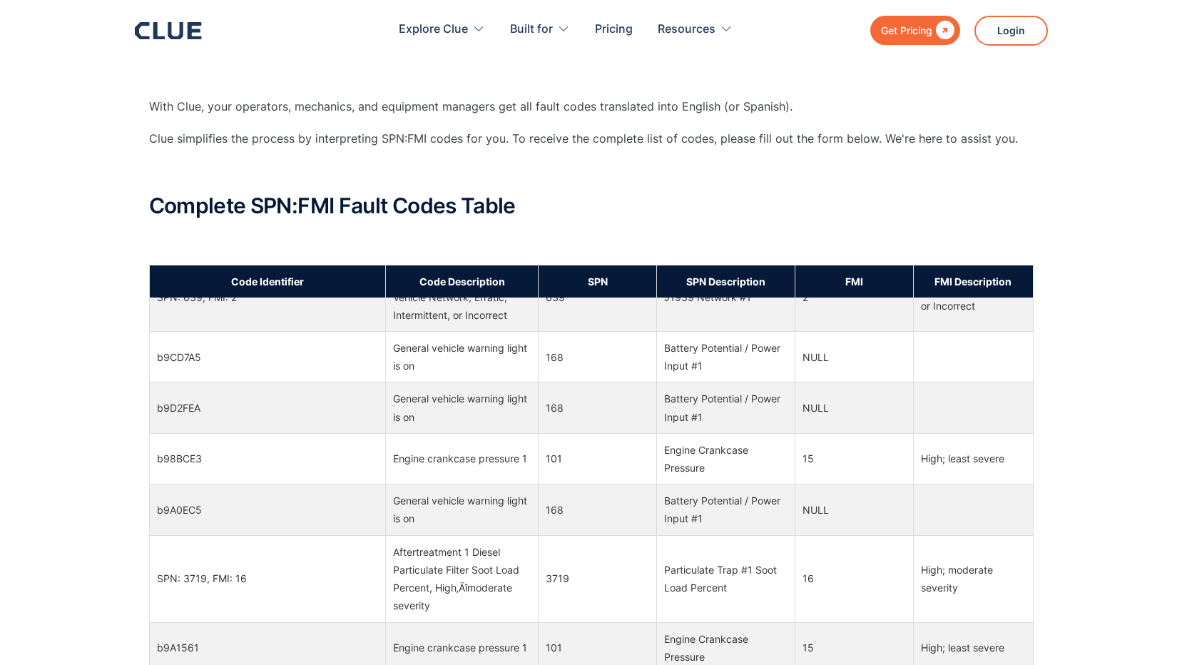
drag, startPoint x: 1161, startPoint y: 297, endPoint x: 1138, endPoint y: 470, distance: 174.8
click at [1139, 493] on div "What Does SPN Mean? SPN refers to Suspect Parameter Numbers. There are diagnost…" at bounding box center [591, 577] width 1182 height 1654
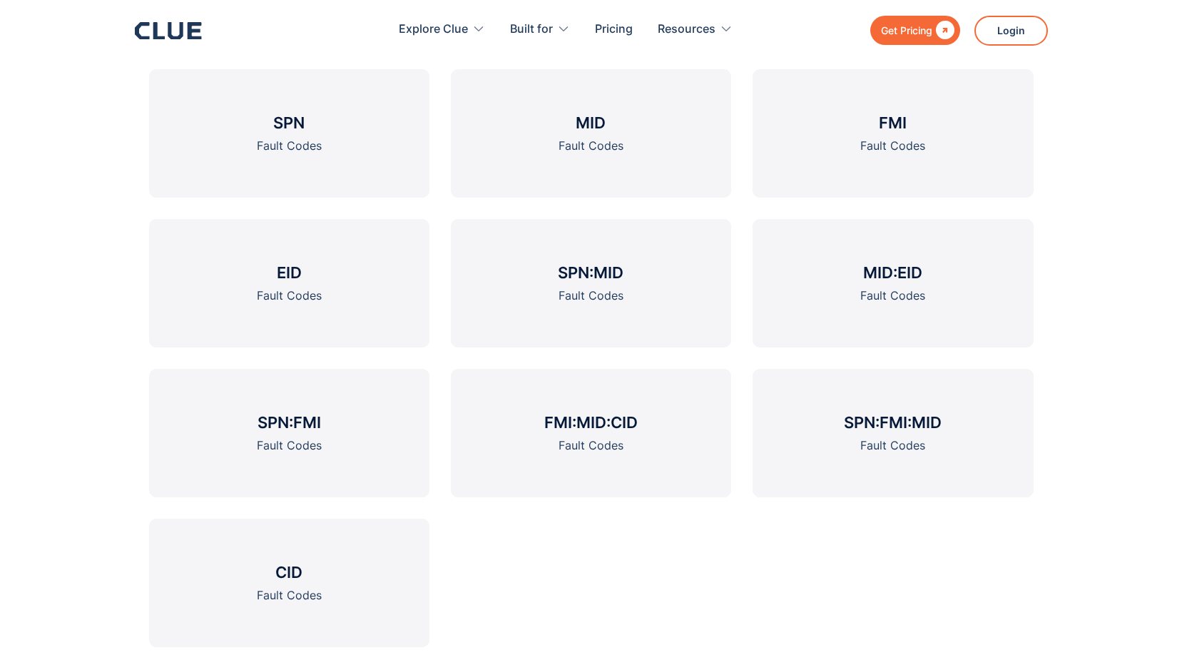
scroll to position [1761, 0]
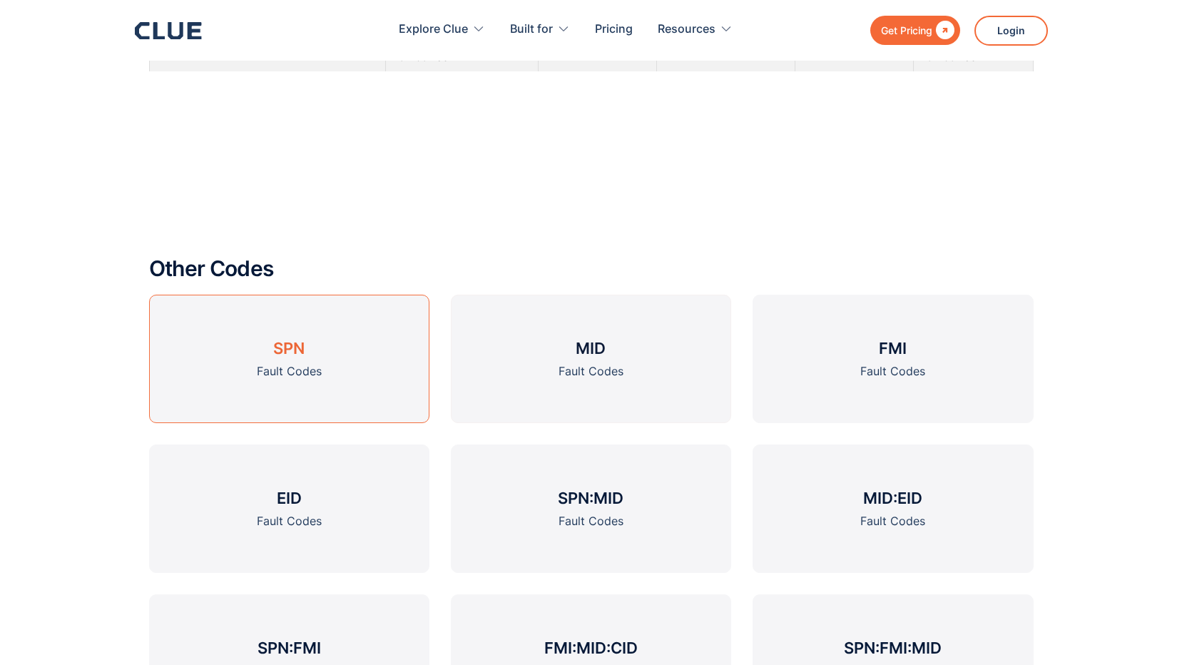
click at [294, 352] on h3 "SPN" at bounding box center [288, 347] width 31 height 21
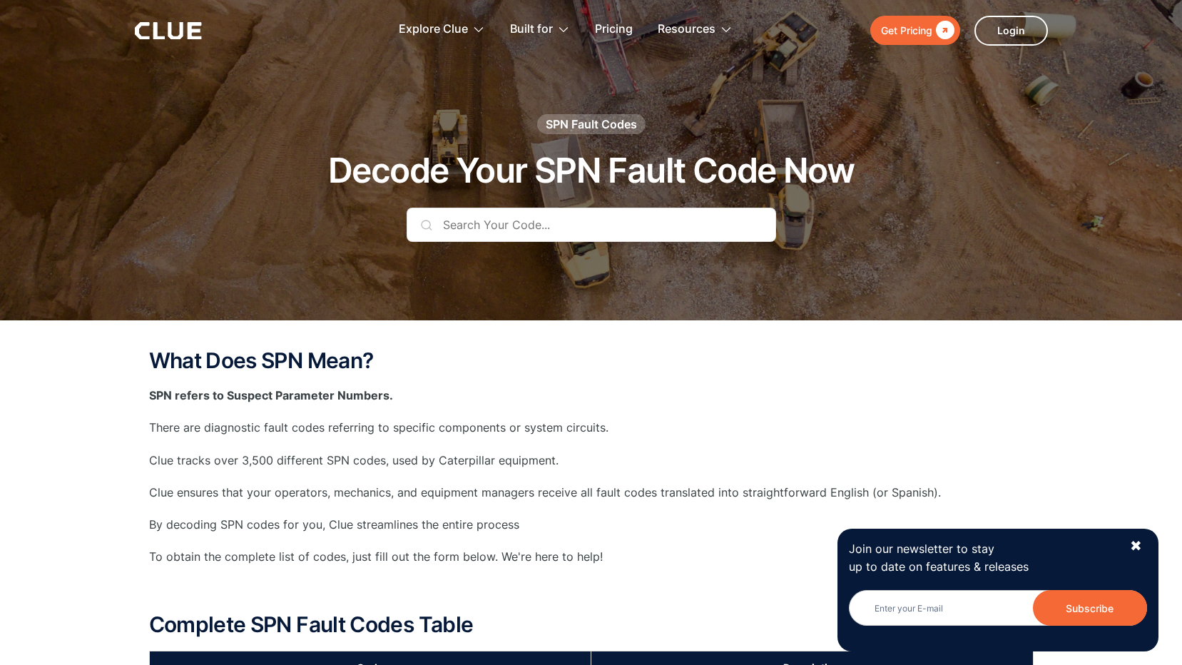
click at [539, 223] on input "text" at bounding box center [592, 225] width 370 height 34
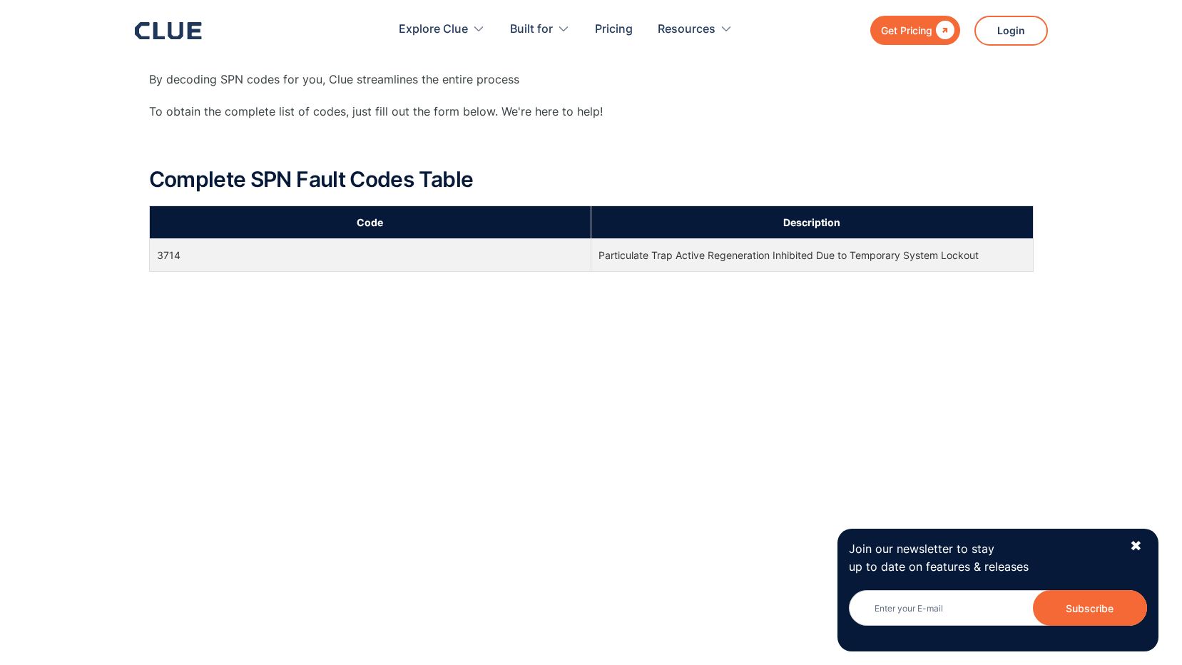
scroll to position [521, 0]
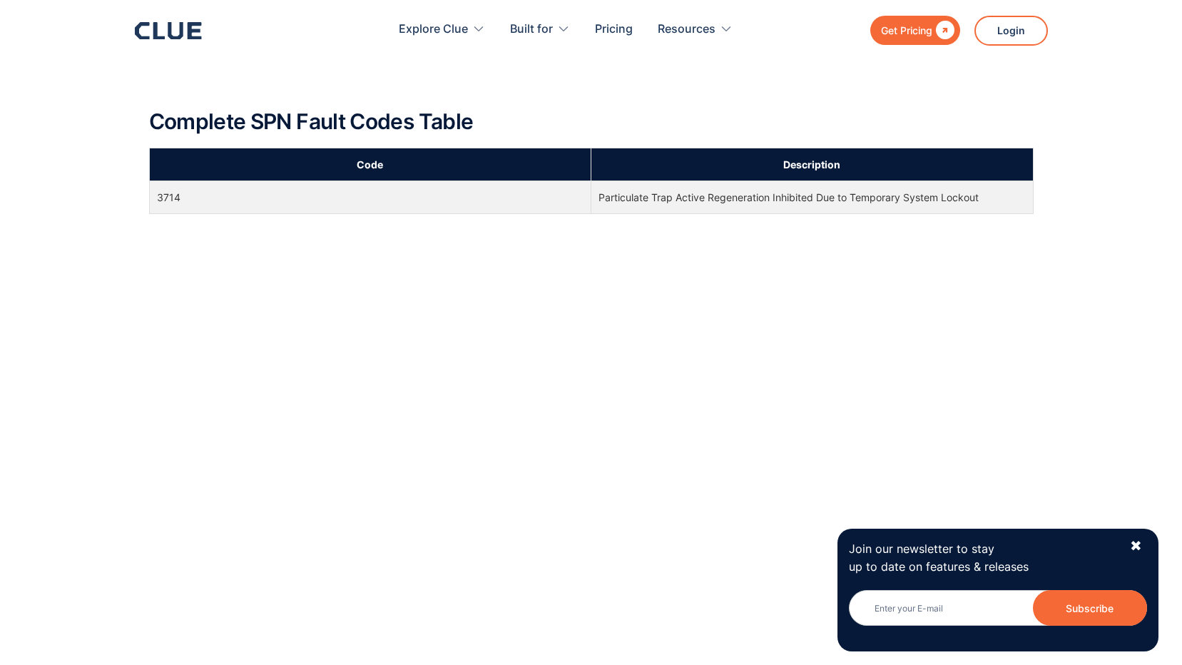
type input "3714"
